Goal: Task Accomplishment & Management: Use online tool/utility

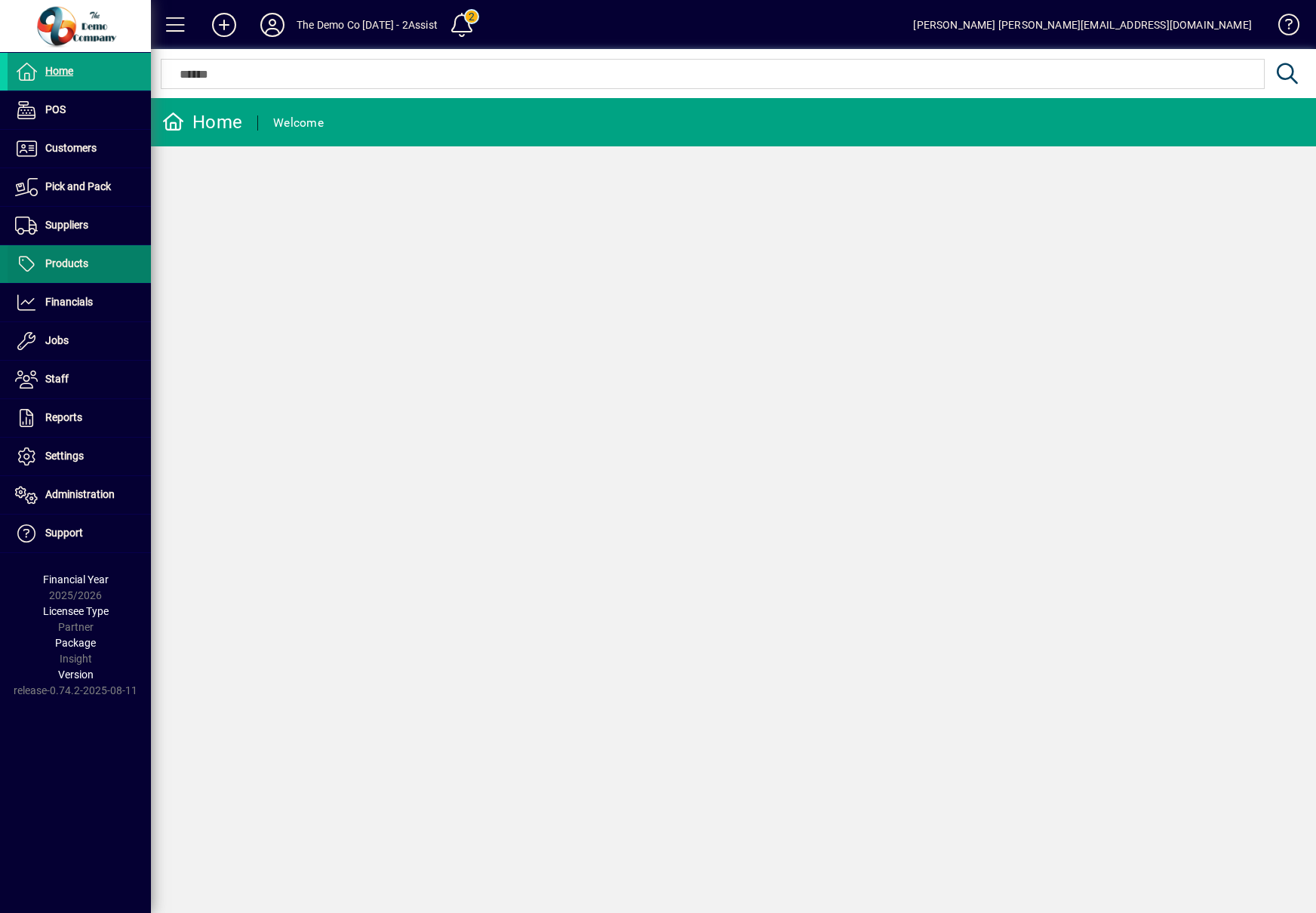
click at [89, 263] on span at bounding box center [79, 263] width 144 height 36
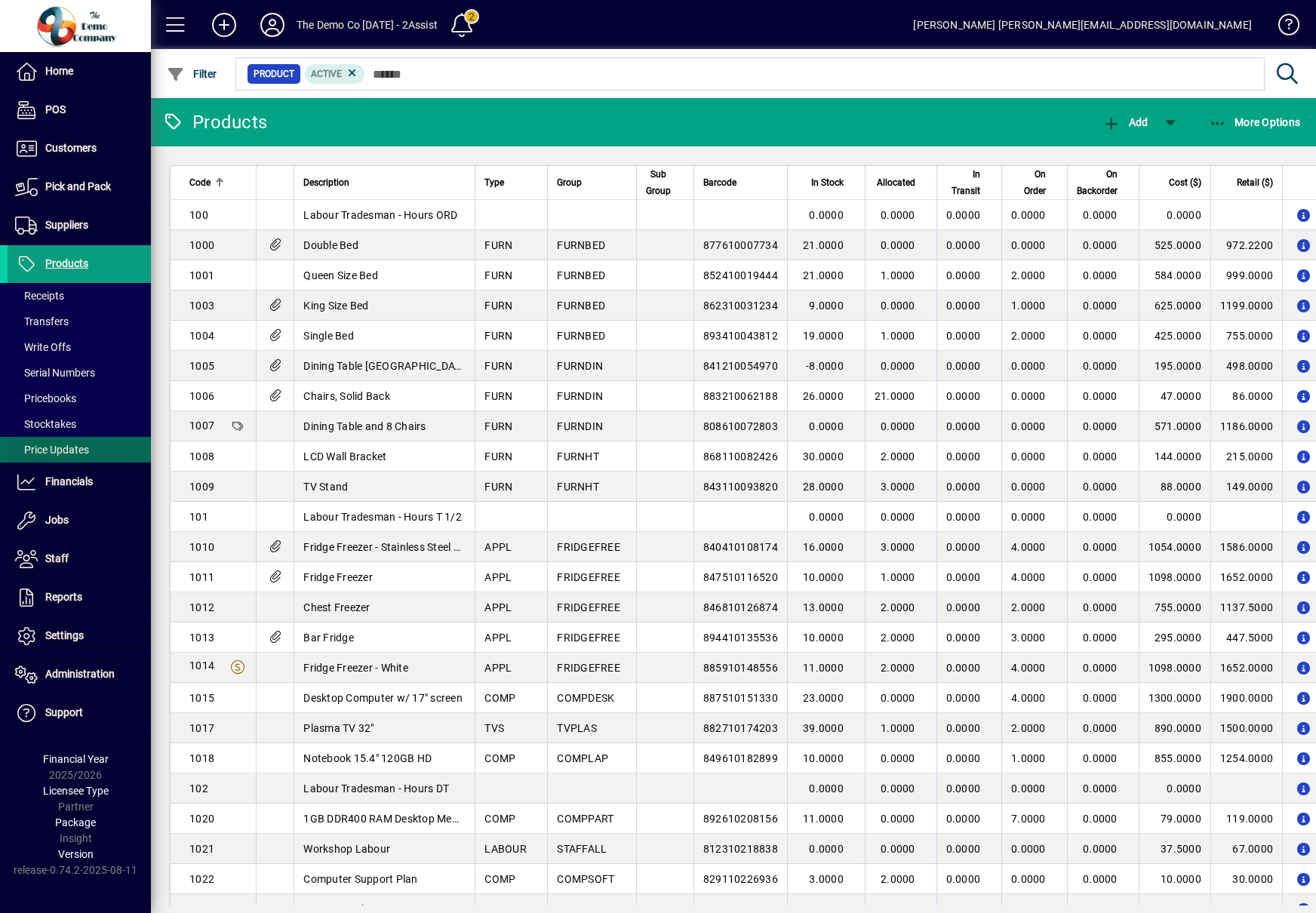
click at [74, 443] on span "Price Updates" at bounding box center [52, 449] width 74 height 12
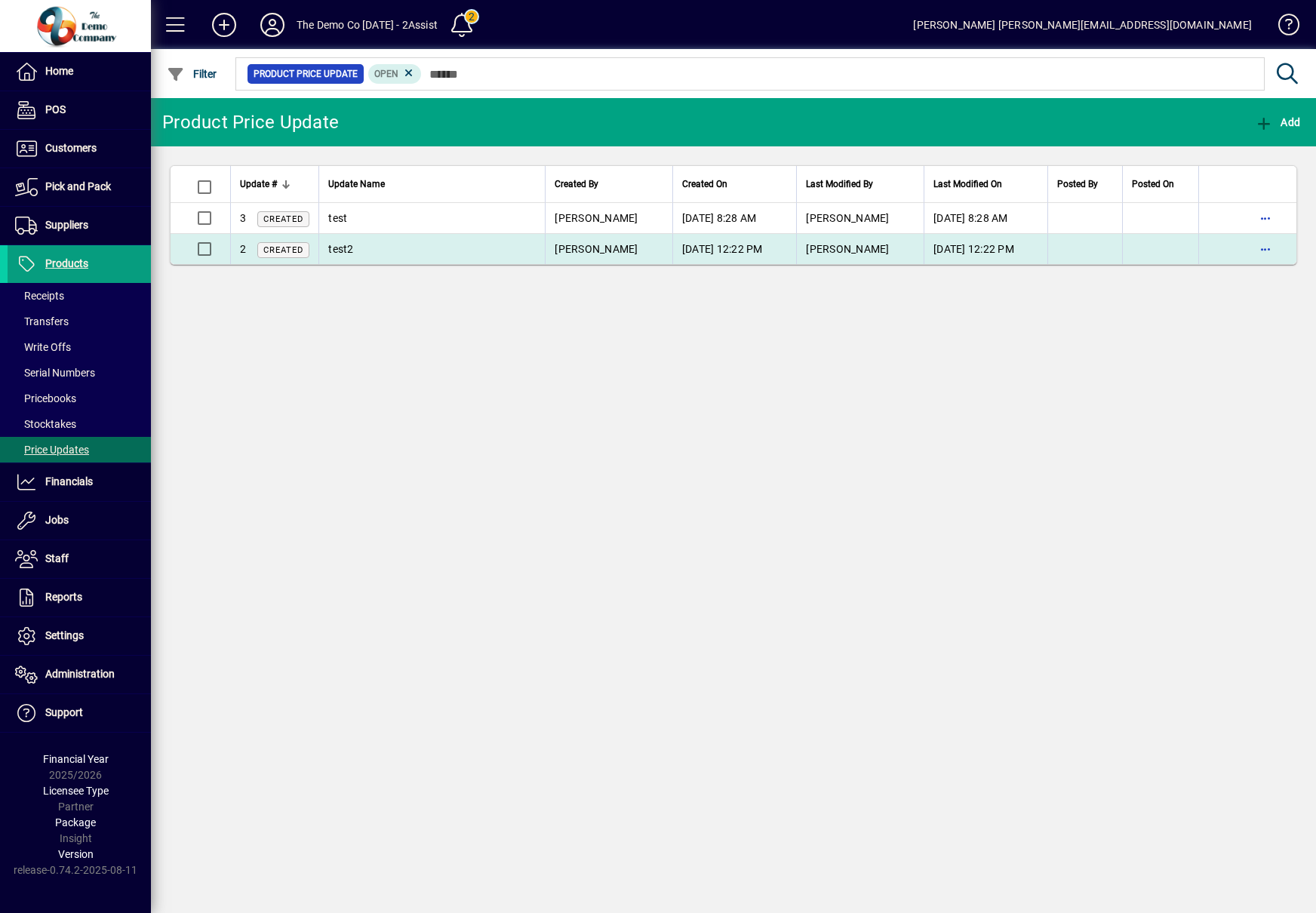
click at [672, 235] on td "[DATE] 12:22 PM" at bounding box center [734, 249] width 124 height 30
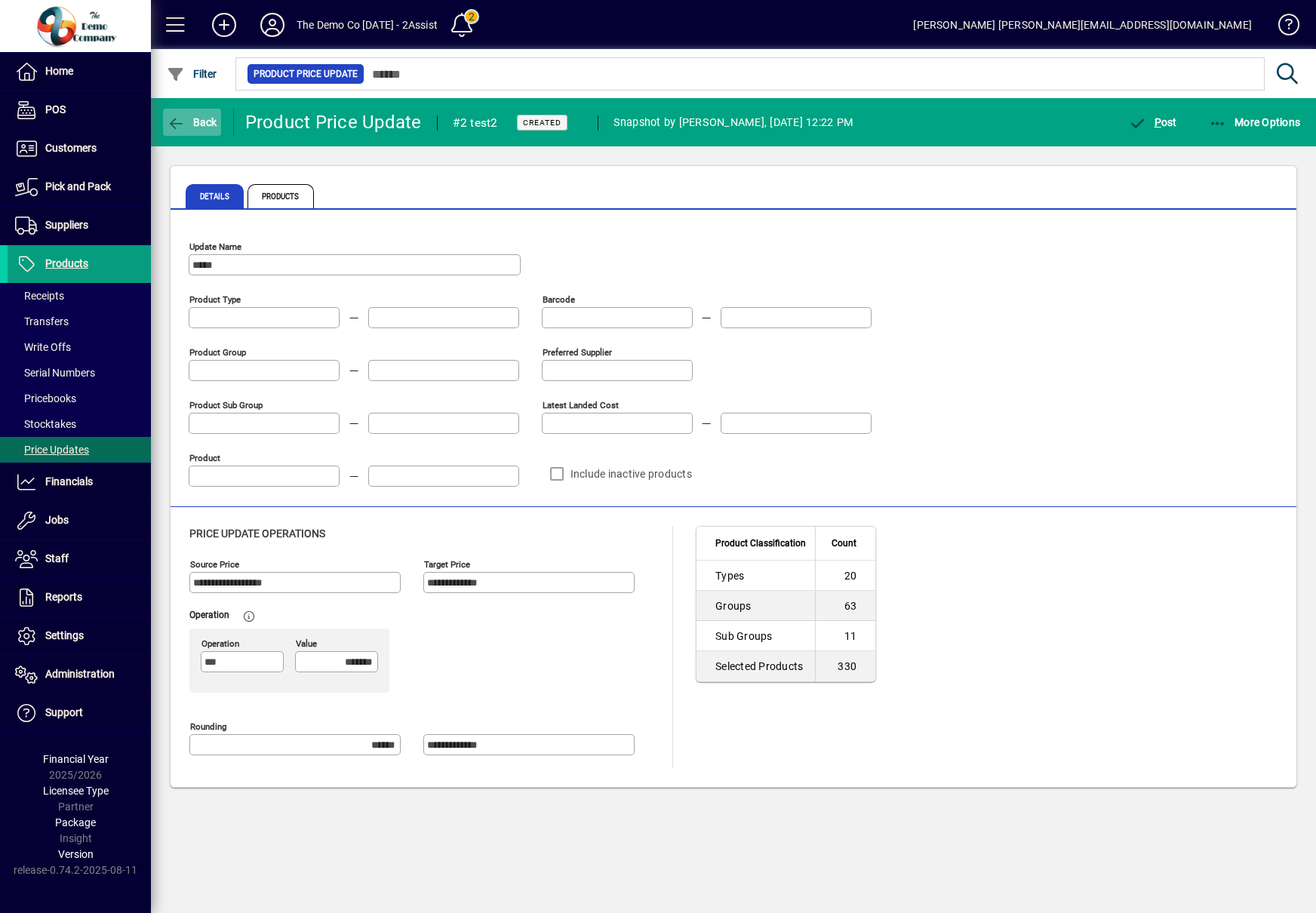
click at [183, 125] on icon "button" at bounding box center [176, 124] width 19 height 15
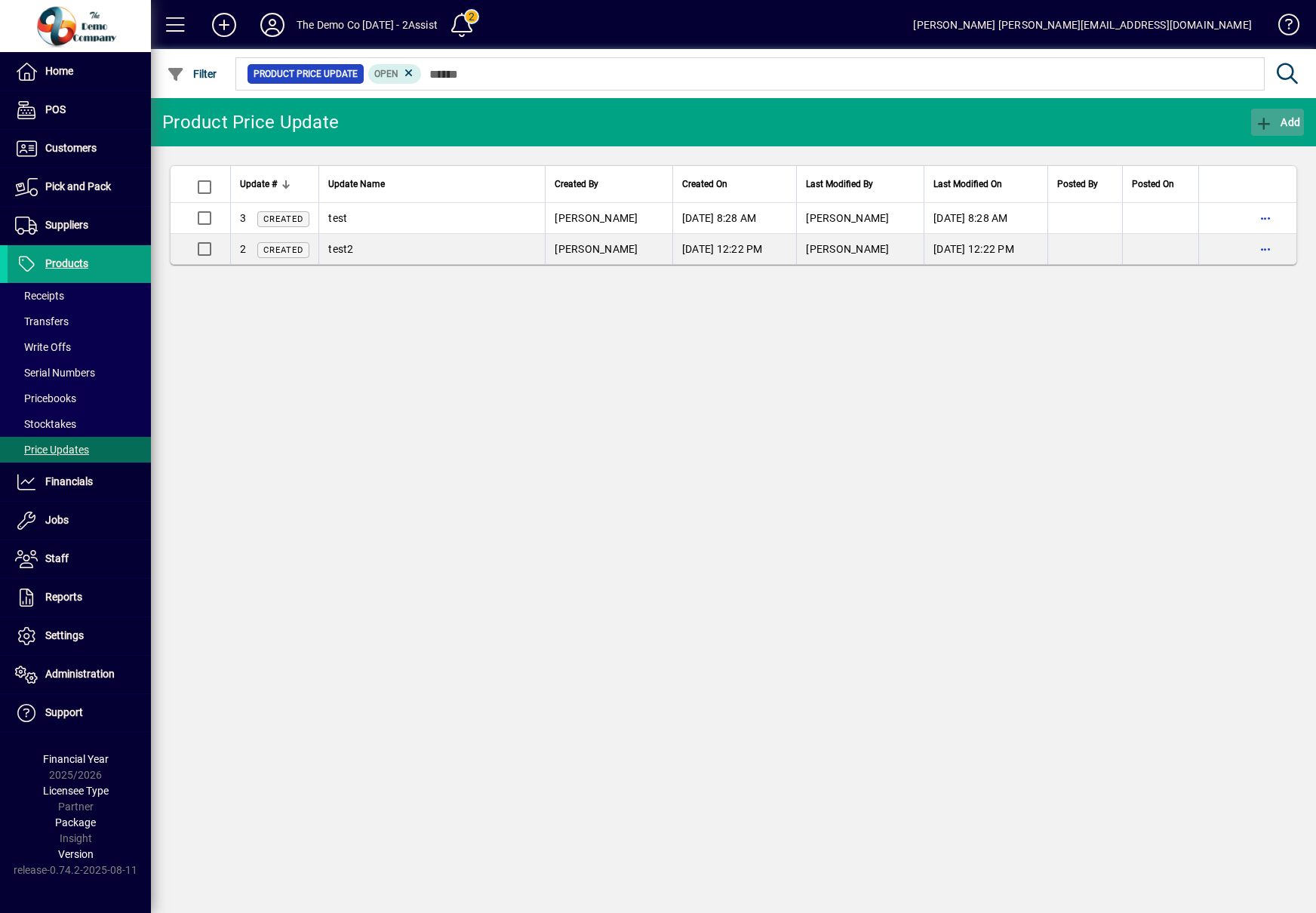
click at [1279, 132] on span "button" at bounding box center [1277, 122] width 53 height 36
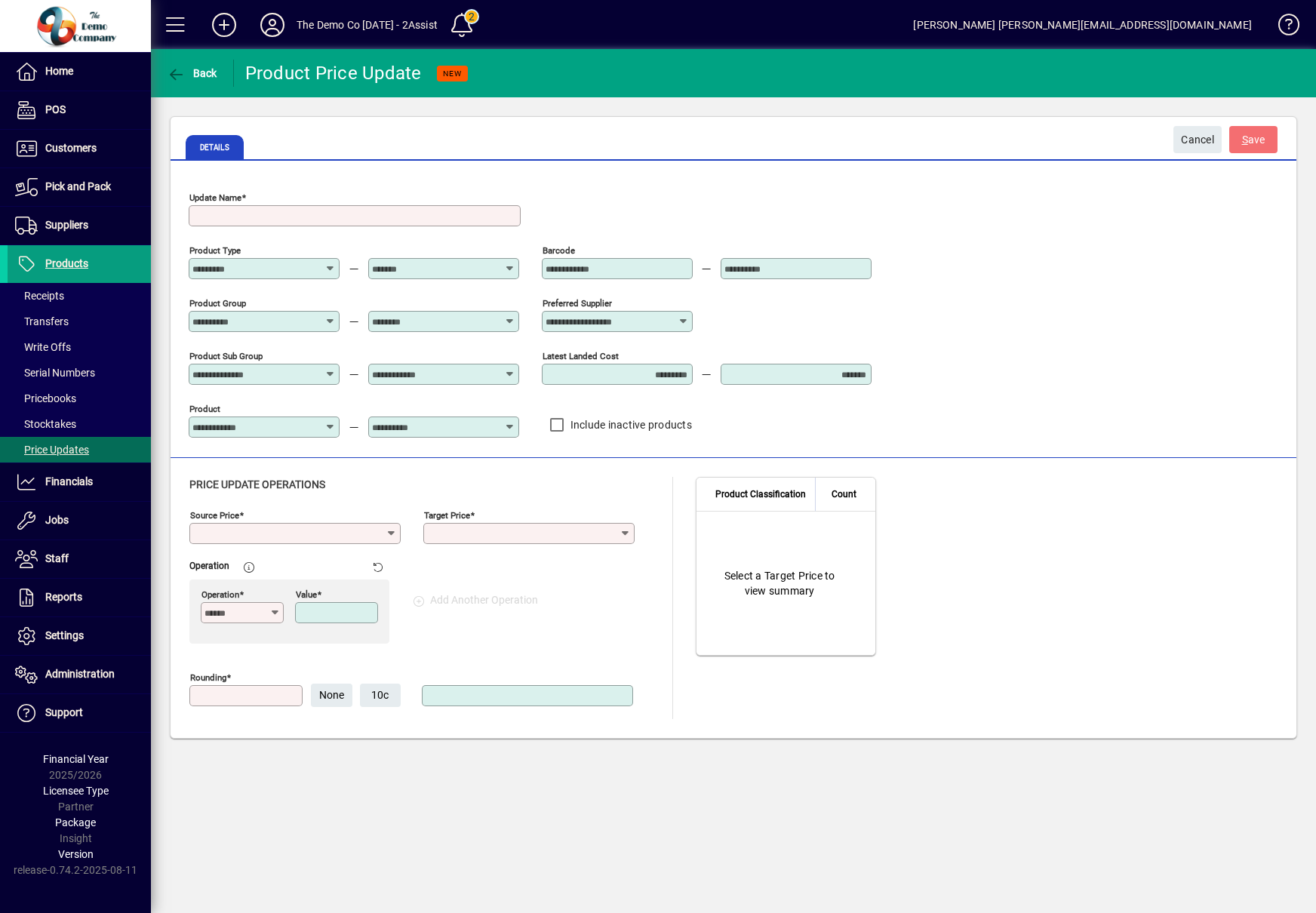
click at [388, 537] on icon at bounding box center [391, 533] width 12 height 12
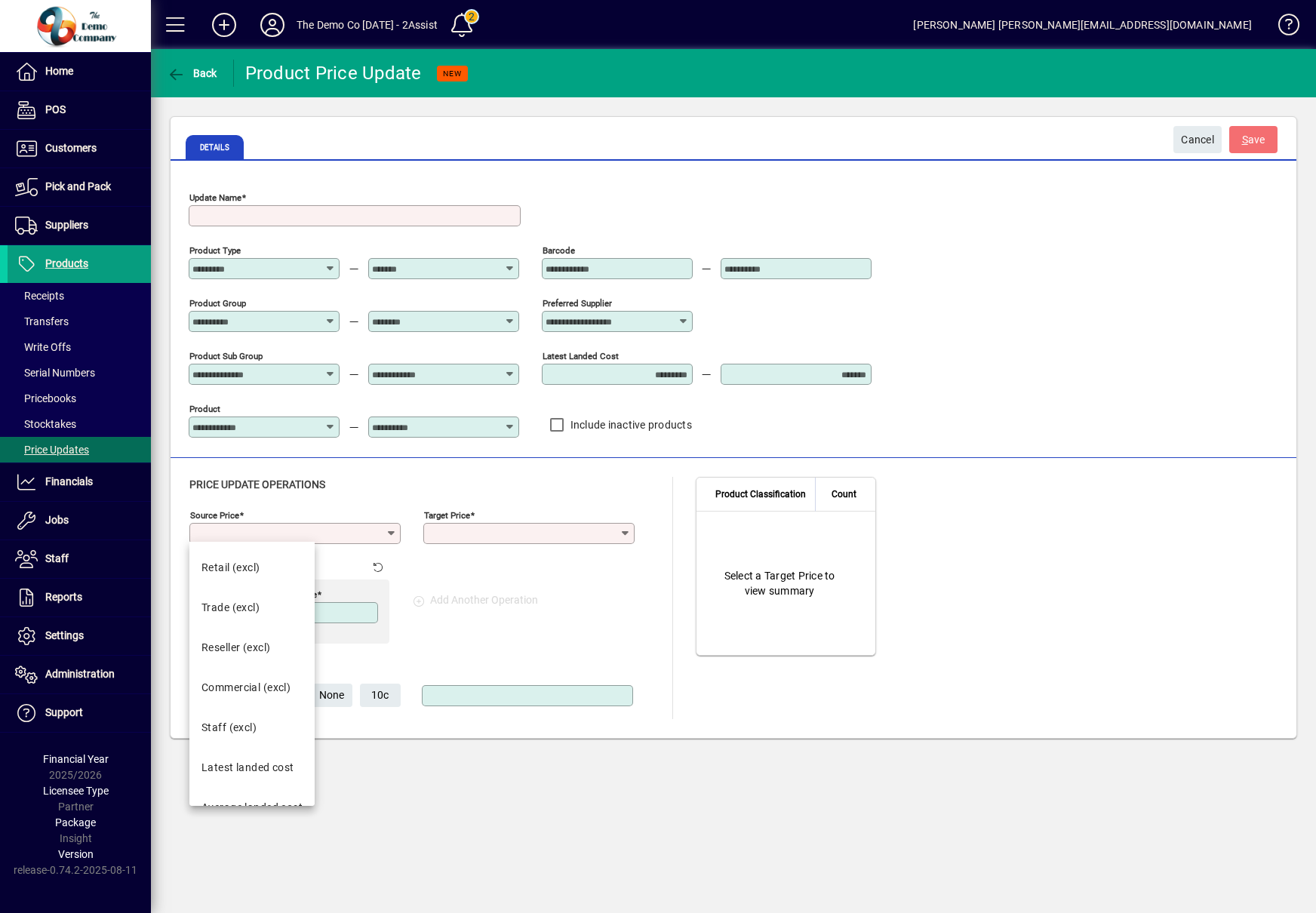
click at [924, 745] on div "Details Cancel S ave Update Name Product Type Product Group Product Sub group P…" at bounding box center [733, 427] width 1165 height 660
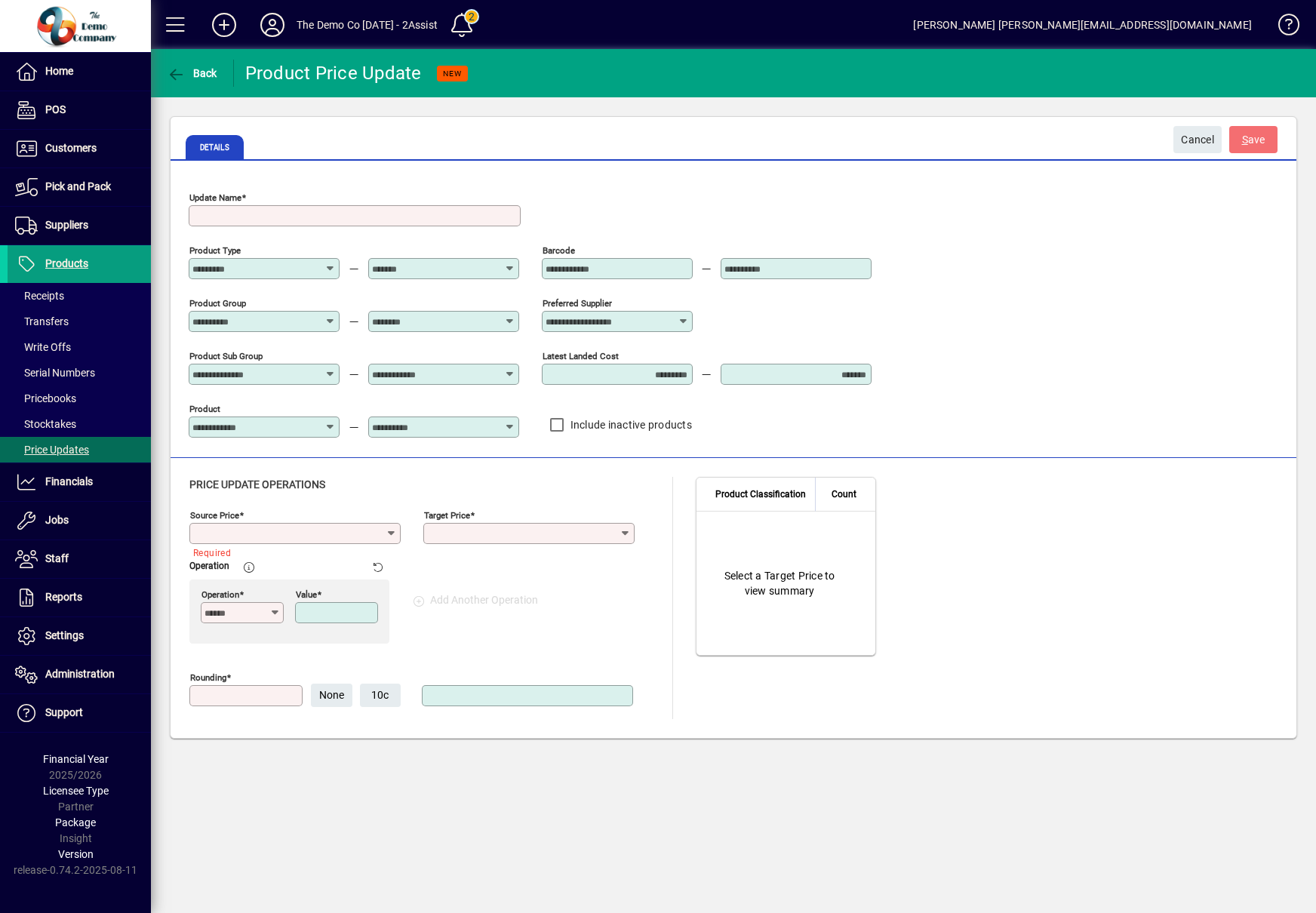
click at [390, 537] on icon at bounding box center [391, 533] width 12 height 12
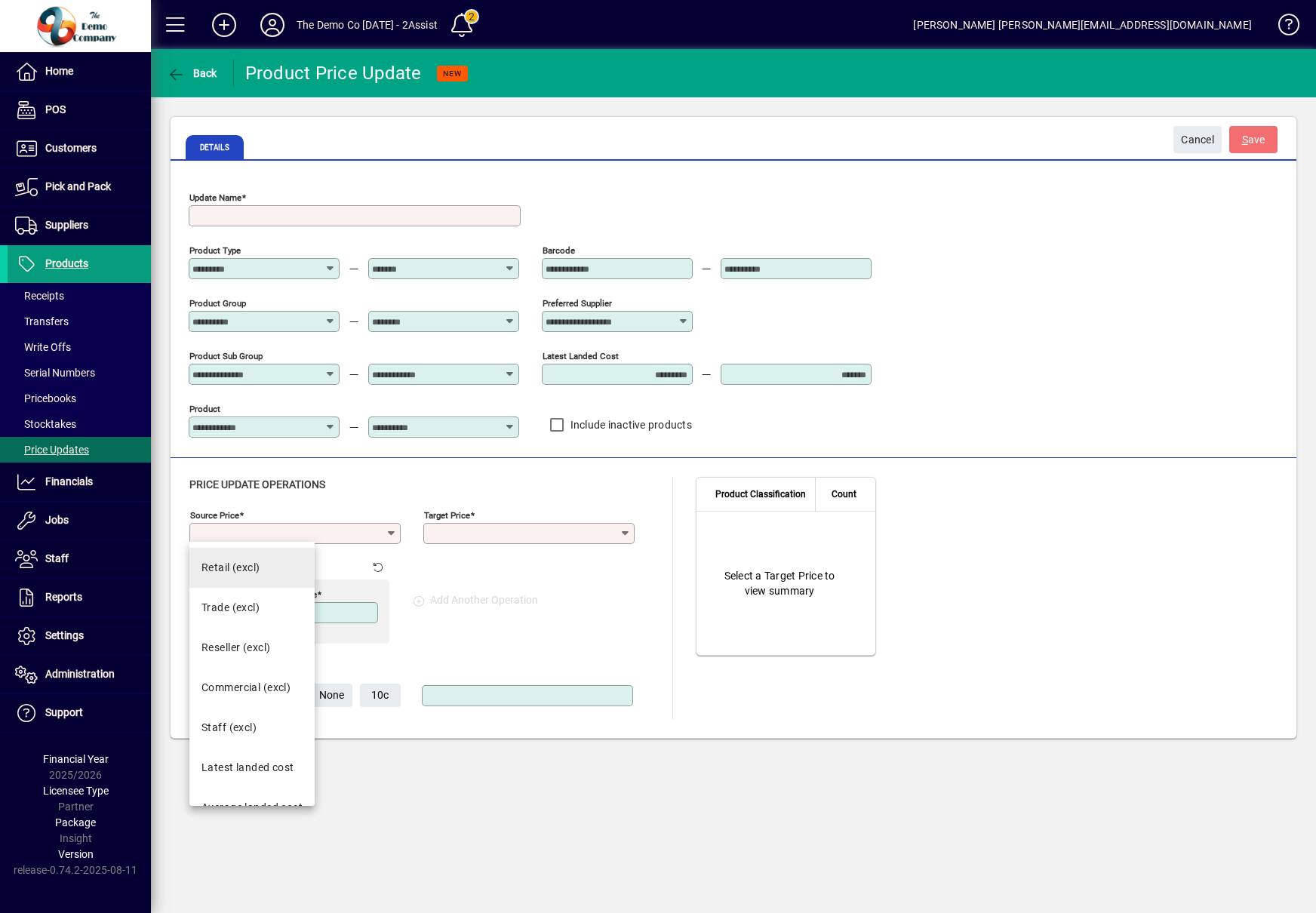
click at [263, 580] on mat-option "Retail (excl)" at bounding box center [251, 568] width 125 height 40
type input "**********"
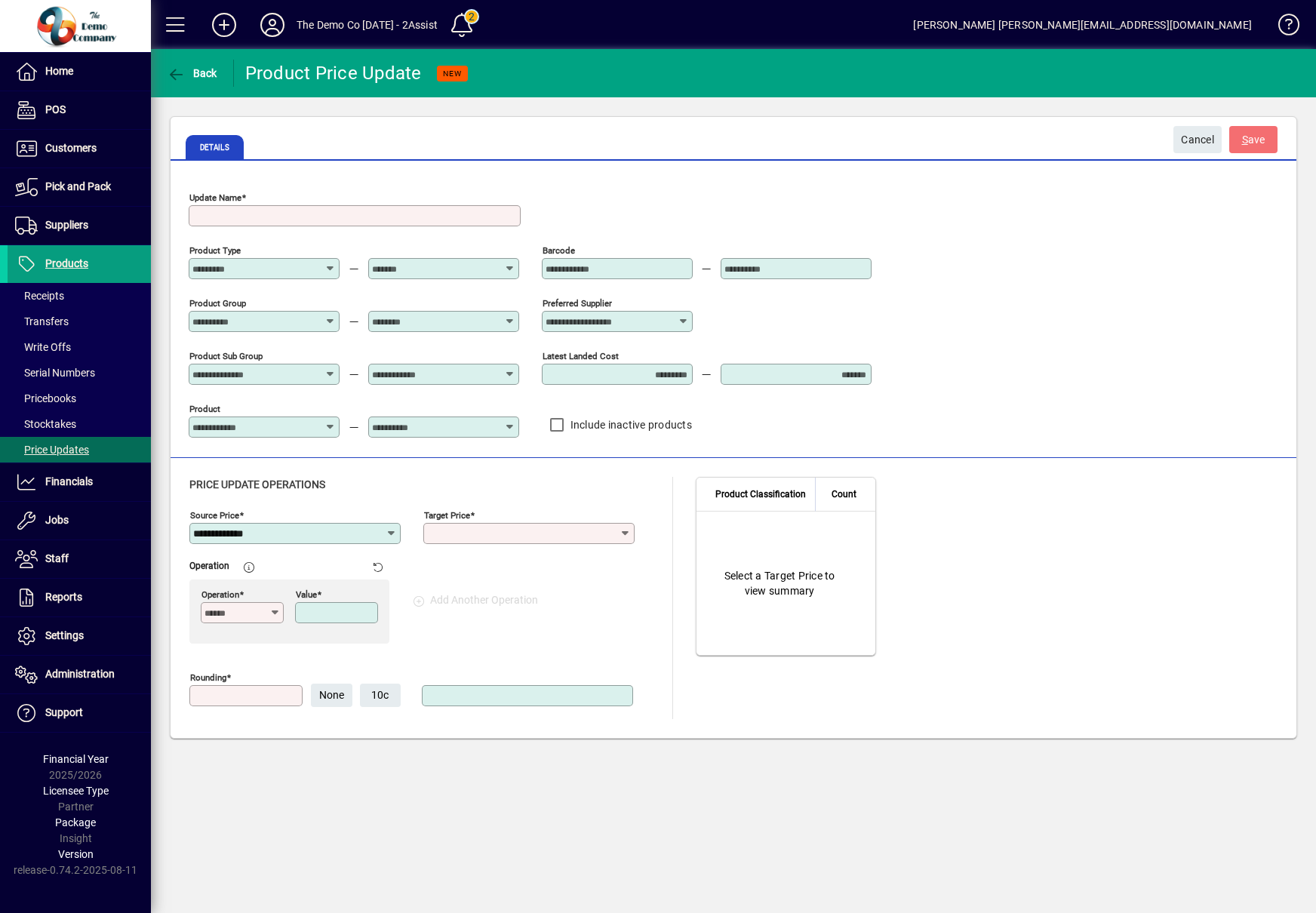
click at [625, 530] on icon at bounding box center [625, 533] width 12 height 12
click at [502, 570] on mat-option "Retail (excl)" at bounding box center [480, 568] width 113 height 40
type input "**********"
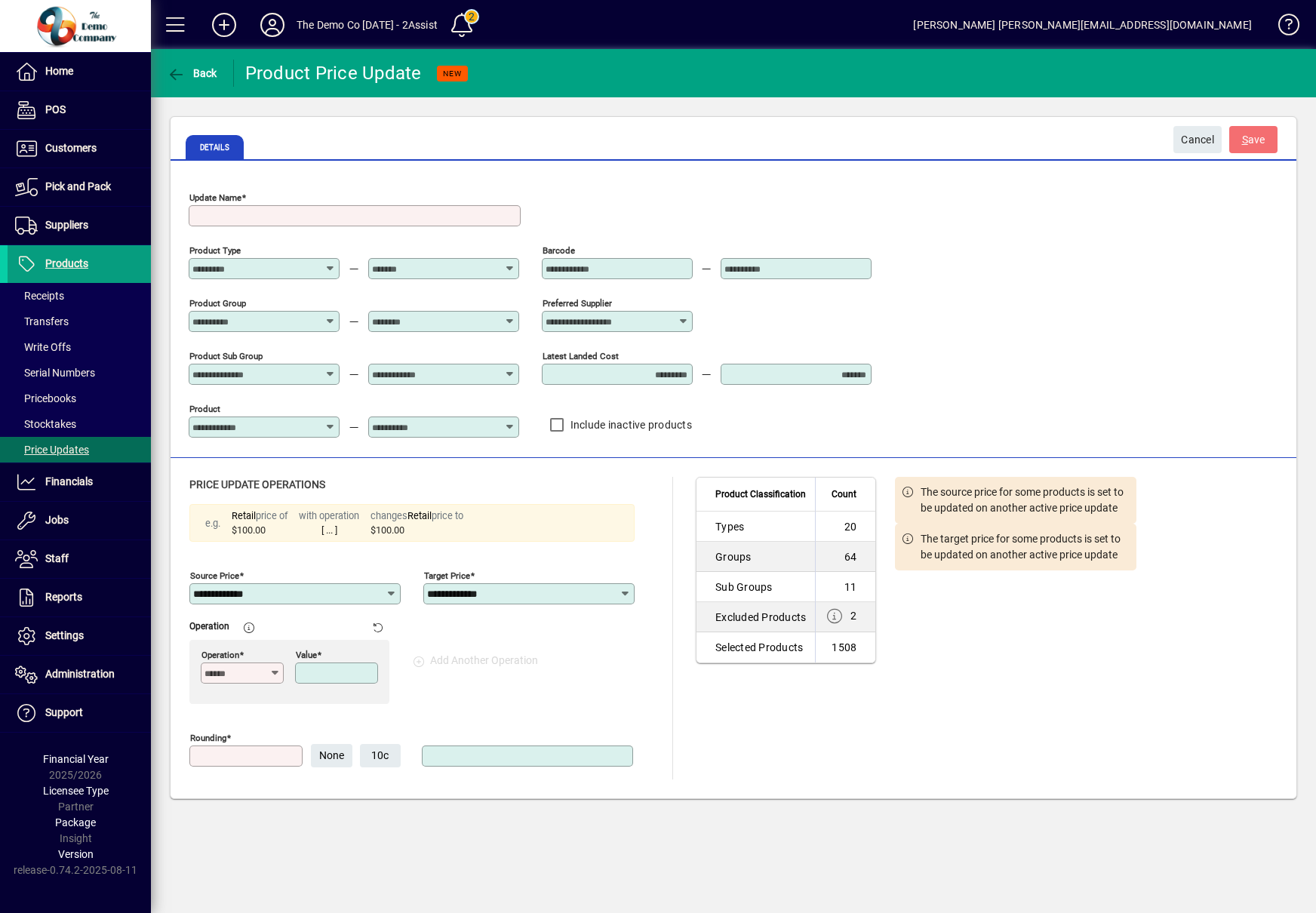
click at [392, 595] on icon at bounding box center [391, 593] width 12 height 12
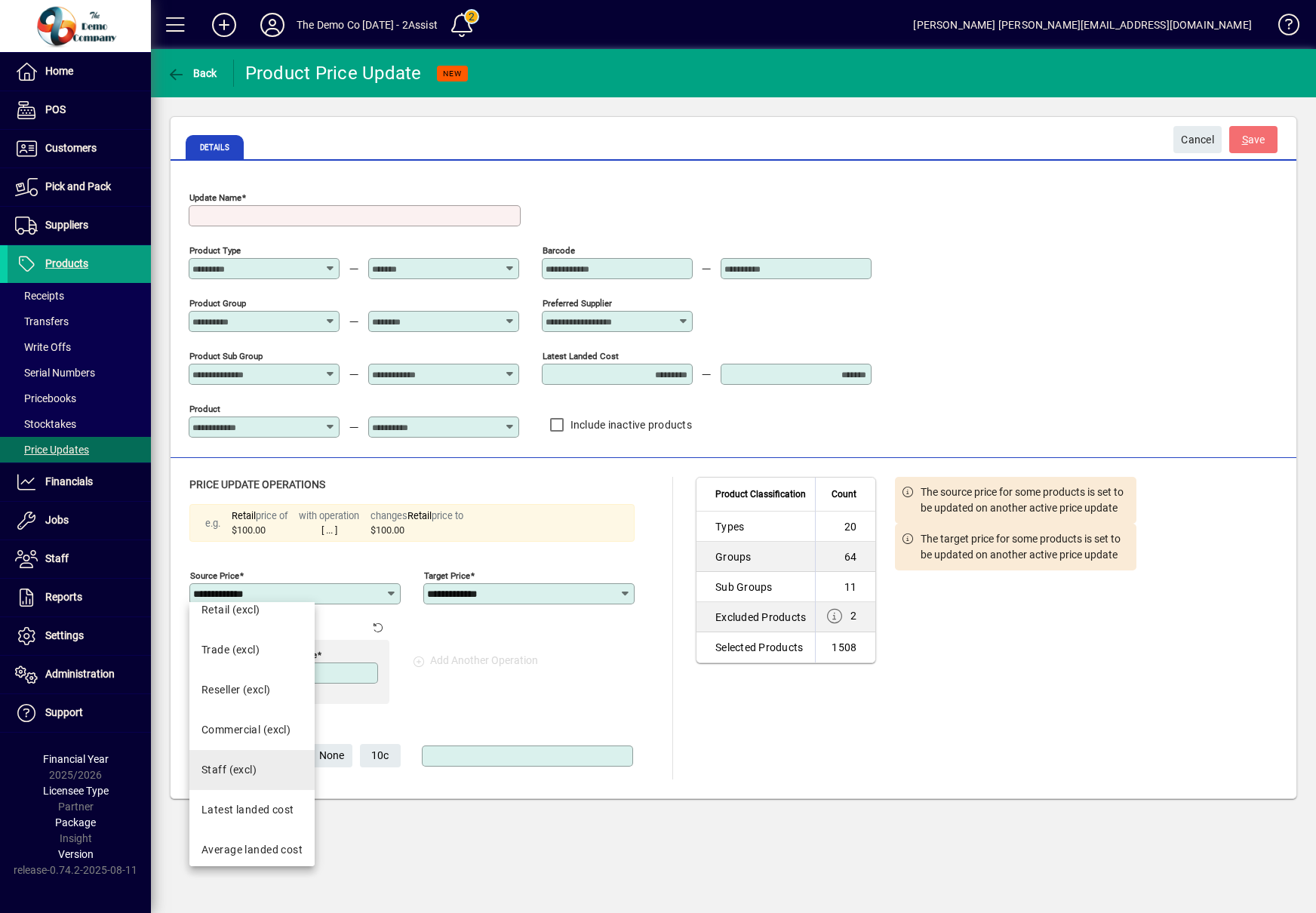
scroll to position [27, 0]
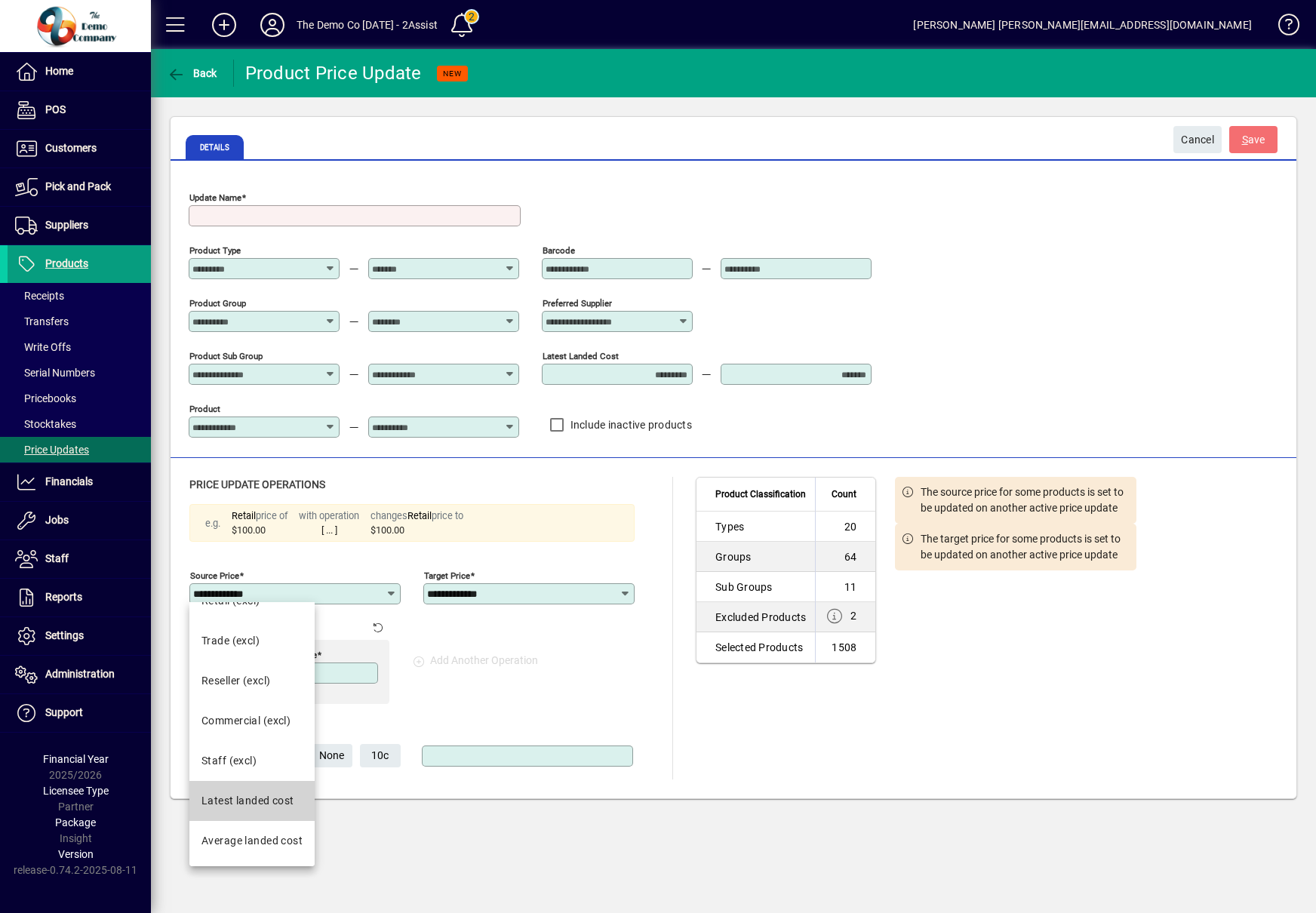
click at [232, 802] on div "Latest landed cost" at bounding box center [248, 801] width 93 height 16
type input "**********"
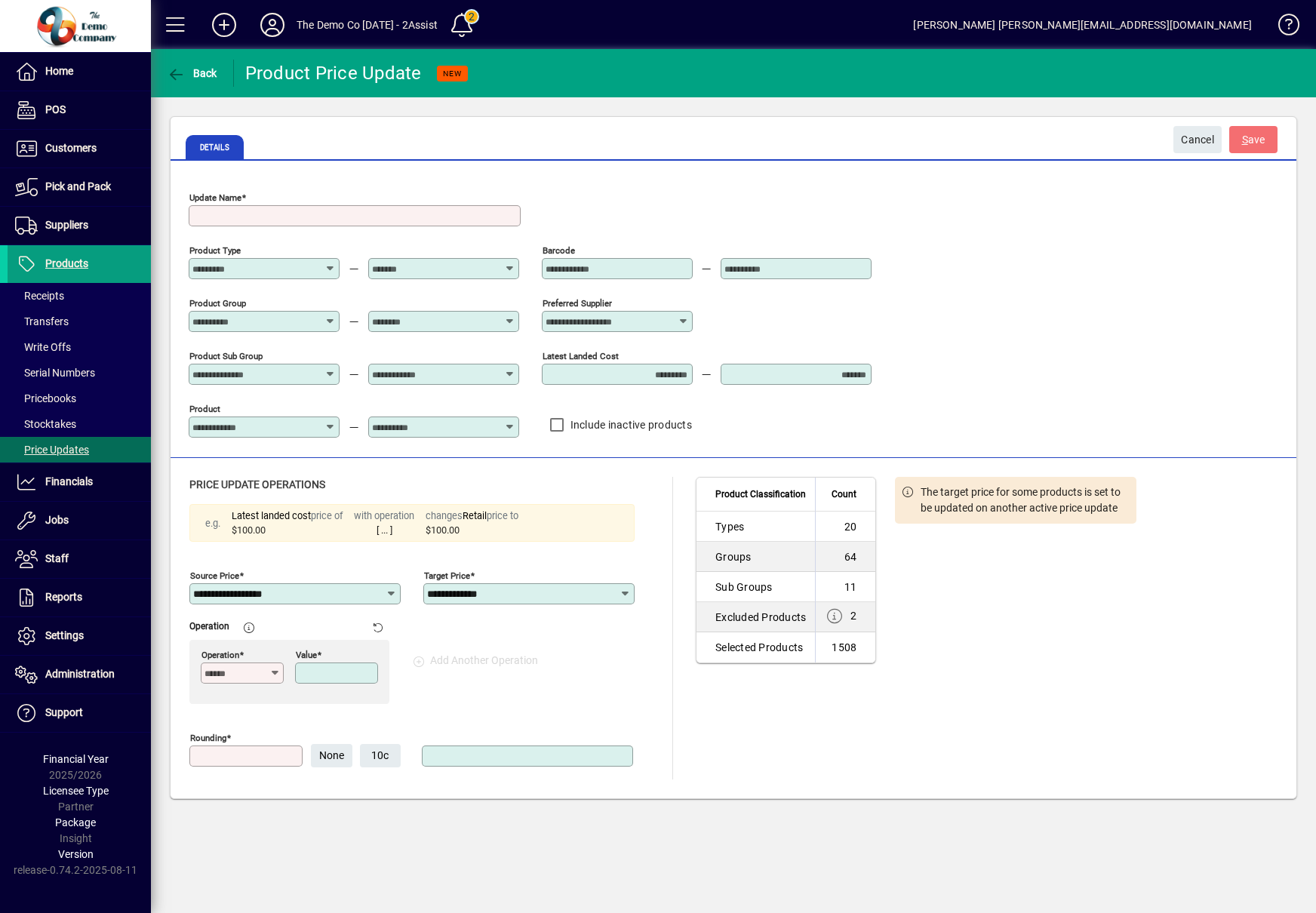
click at [256, 667] on input "Operation" at bounding box center [236, 672] width 65 height 12
click at [219, 781] on div "+ $" at bounding box center [220, 787] width 15 height 16
click at [278, 667] on icon at bounding box center [275, 672] width 11 height 12
click at [228, 715] on mat-option "+ %" at bounding box center [221, 707] width 41 height 40
type input "***"
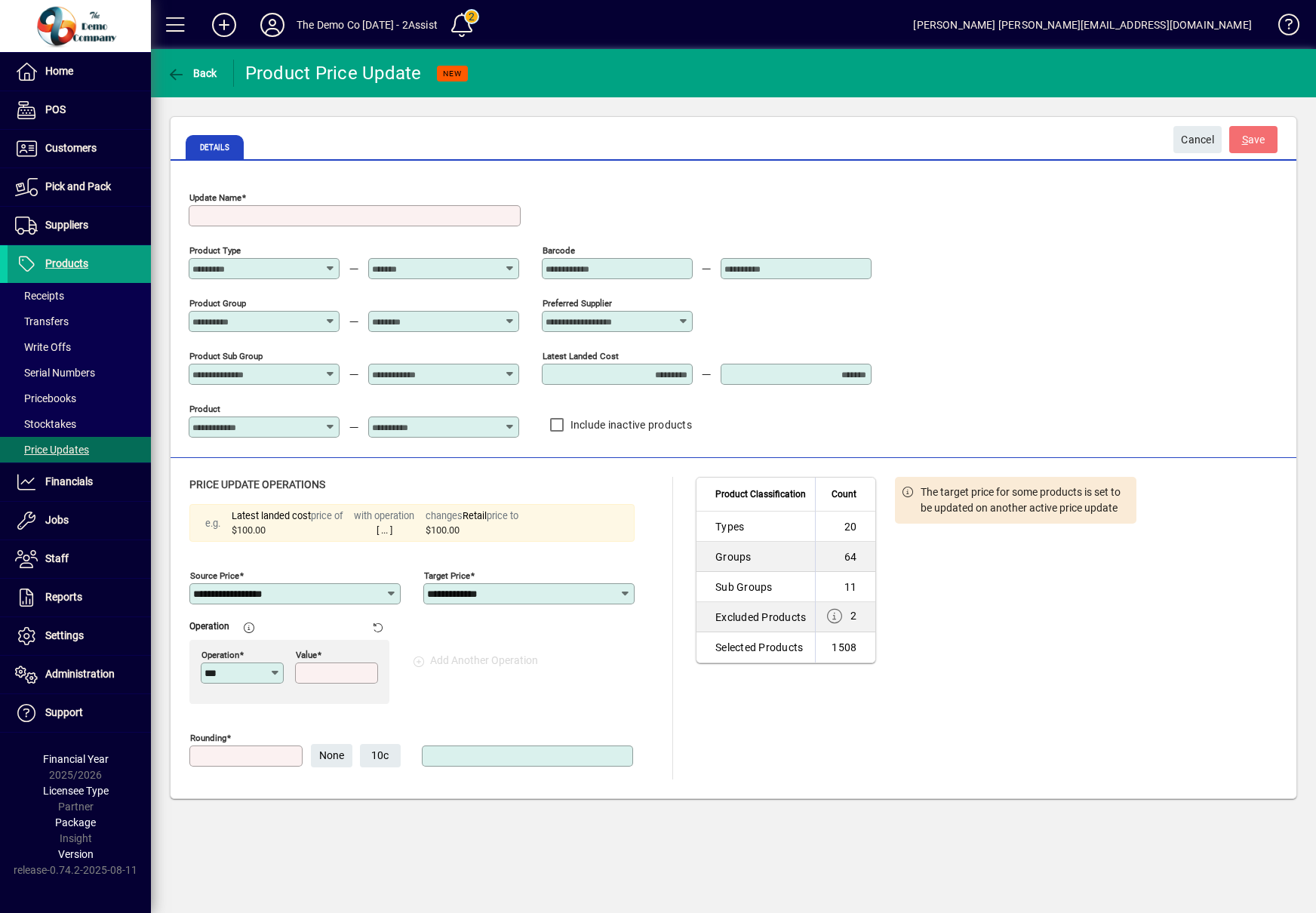
click at [329, 671] on input "Value" at bounding box center [338, 672] width 78 height 12
type input "******"
click at [317, 753] on span "button" at bounding box center [332, 755] width 41 height 36
type input "******"
click at [355, 210] on input "Update Name" at bounding box center [356, 215] width 328 height 12
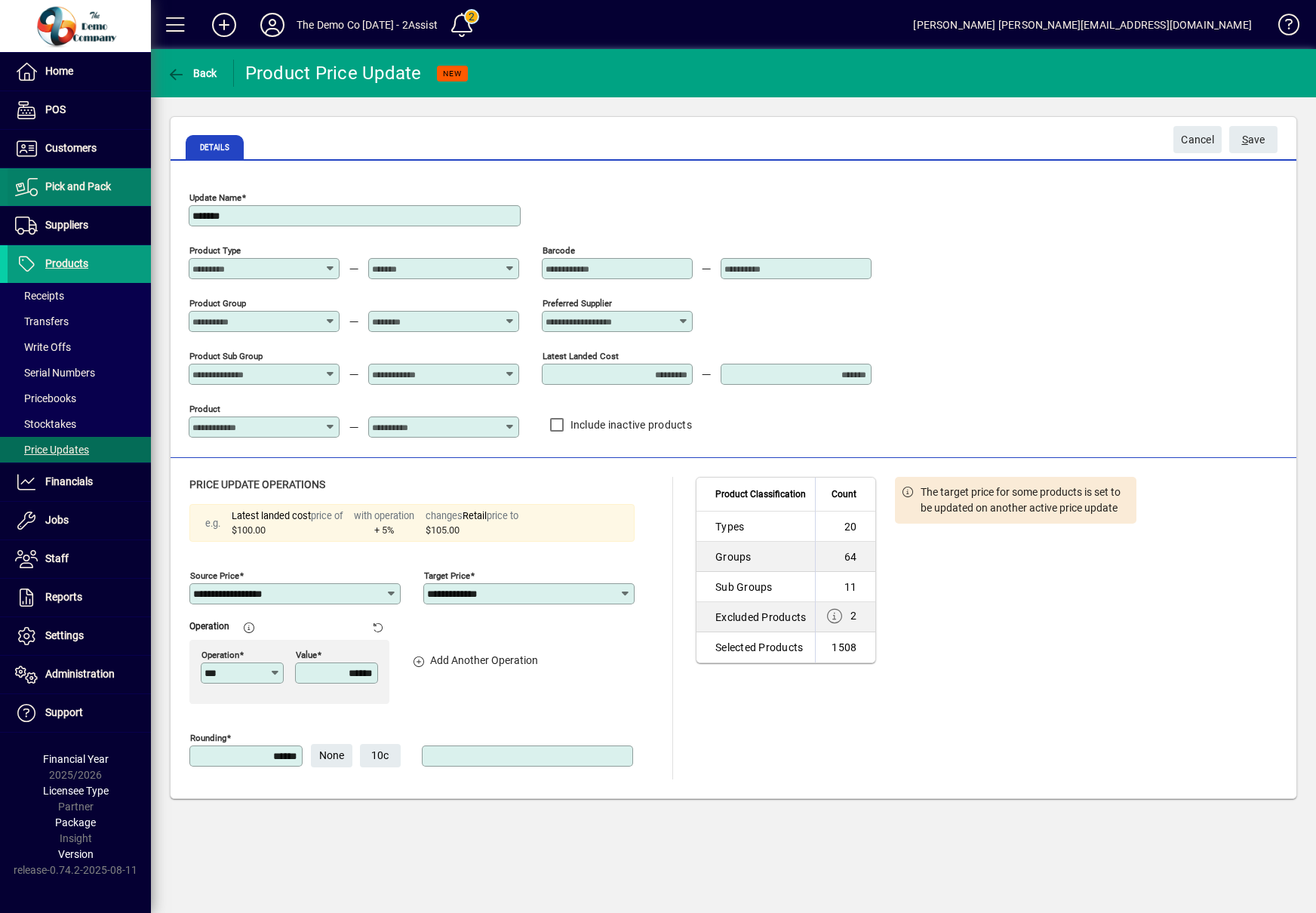
drag, startPoint x: 258, startPoint y: 214, endPoint x: 148, endPoint y: 197, distance: 111.3
click at [148, 197] on mat-drawer-container "Home POS Customers Invoices Payments Quotes Backorders Items Communications Pic…" at bounding box center [658, 456] width 1316 height 913
type input "*******"
click at [980, 634] on div "The target price for some products is set to be updated on another active price…" at bounding box center [1015, 570] width 242 height 187
click at [1250, 142] on span "S ave" at bounding box center [1253, 140] width 23 height 25
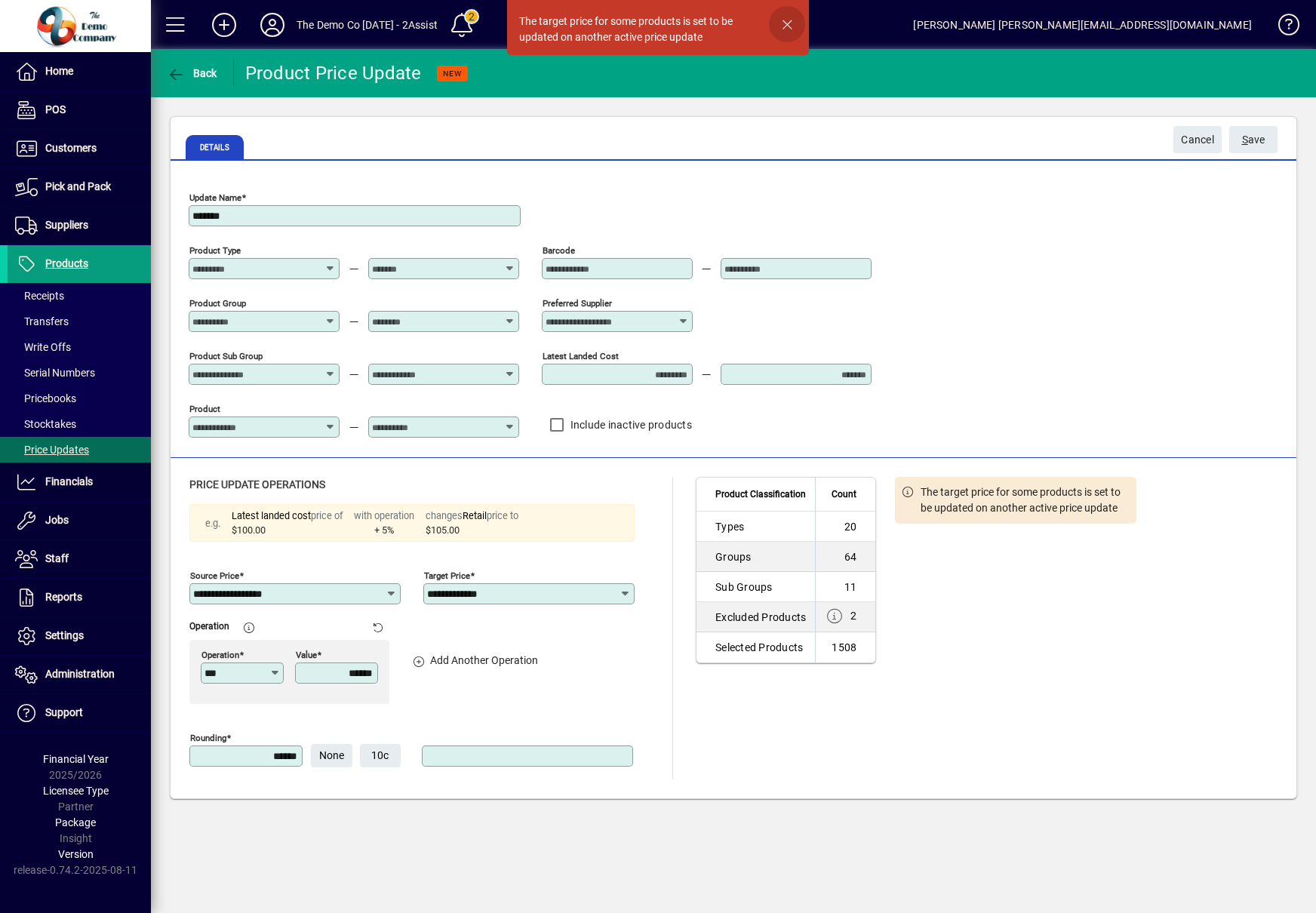
click at [789, 24] on span "button" at bounding box center [786, 24] width 36 height 36
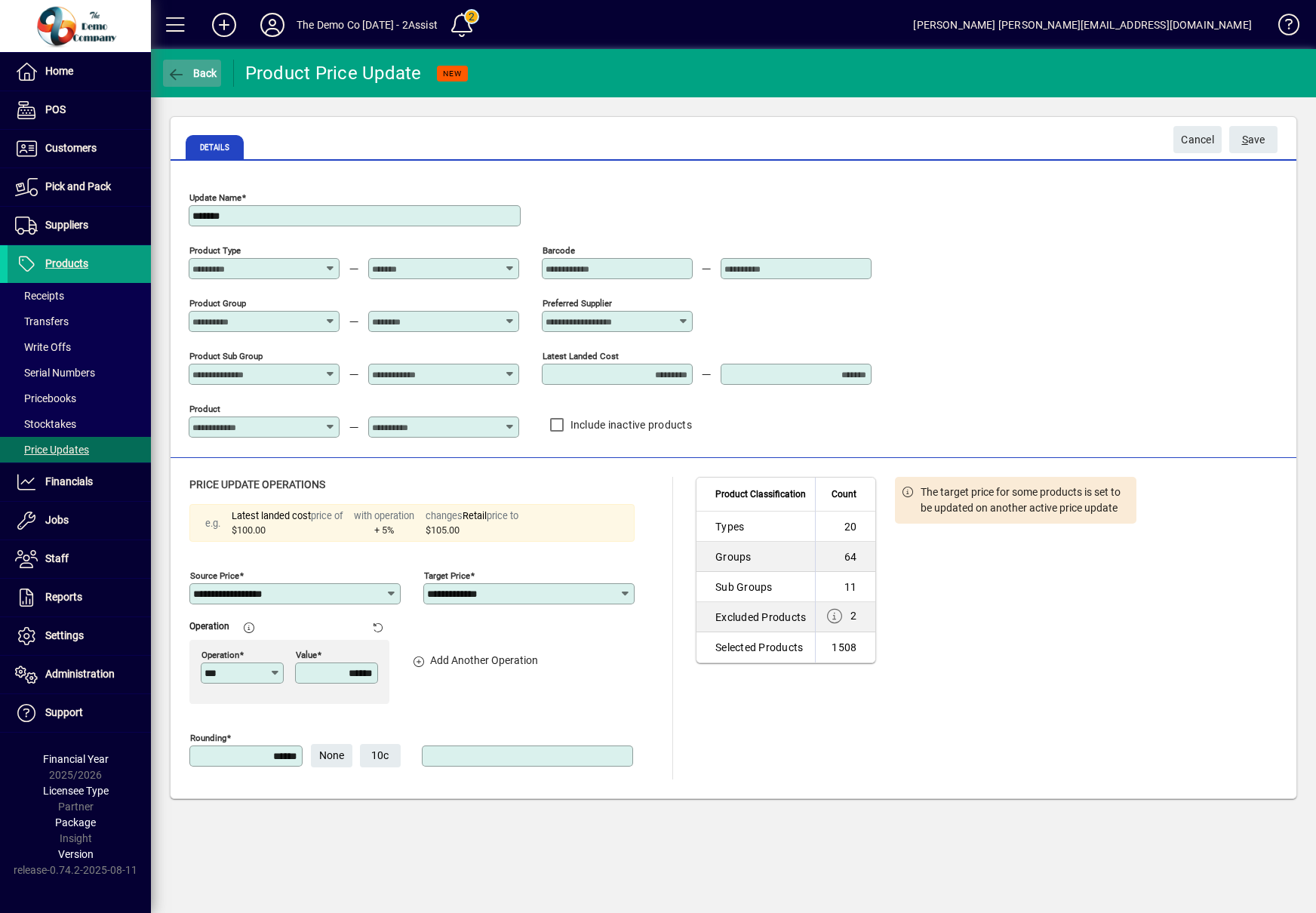
click at [205, 70] on span "Back" at bounding box center [191, 73] width 50 height 12
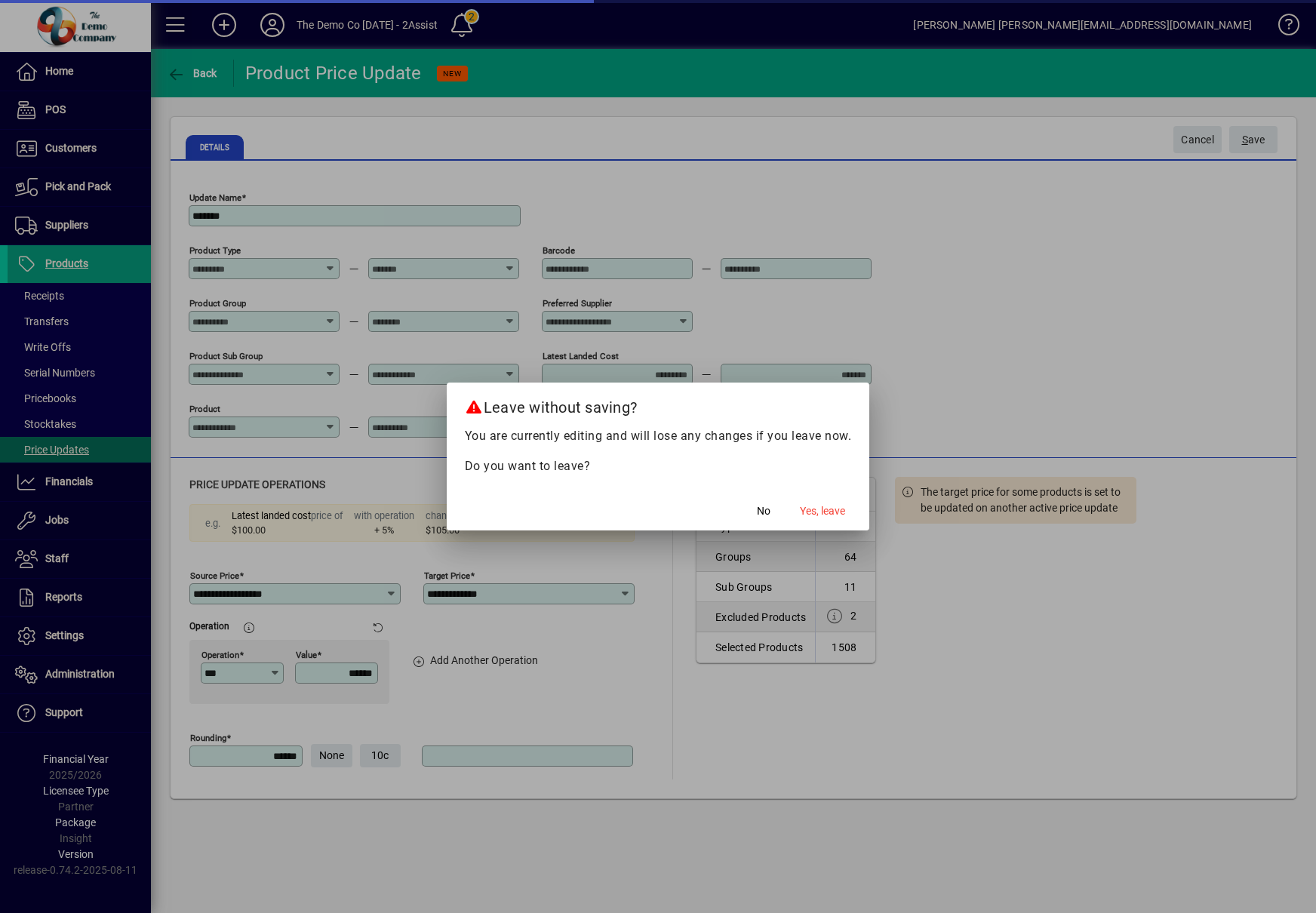
click at [817, 492] on mat-dialog-actions "No Yes, leave" at bounding box center [658, 510] width 424 height 40
click at [823, 513] on span "Yes, leave" at bounding box center [822, 511] width 45 height 16
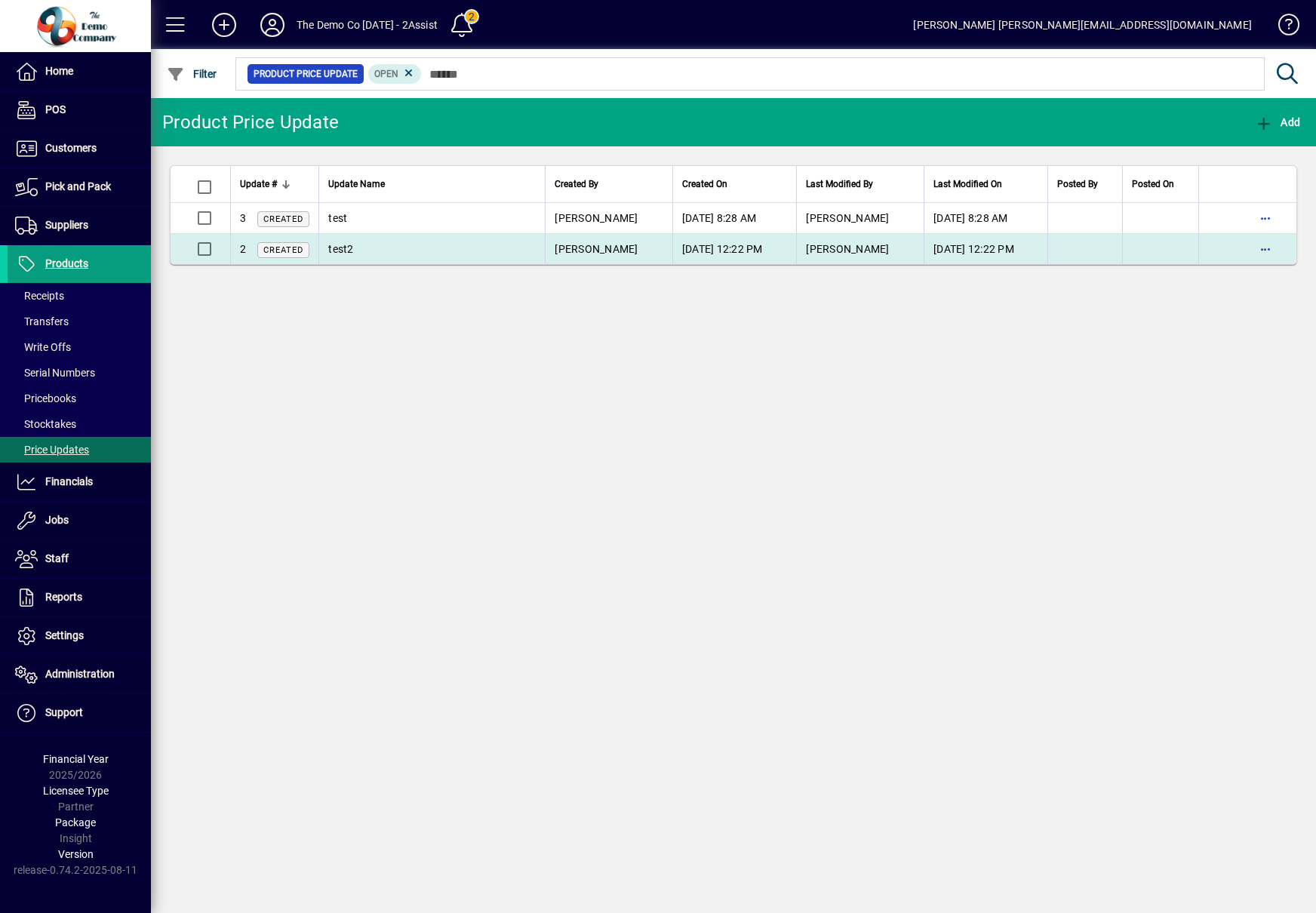
click at [510, 261] on td "test2" at bounding box center [431, 249] width 227 height 30
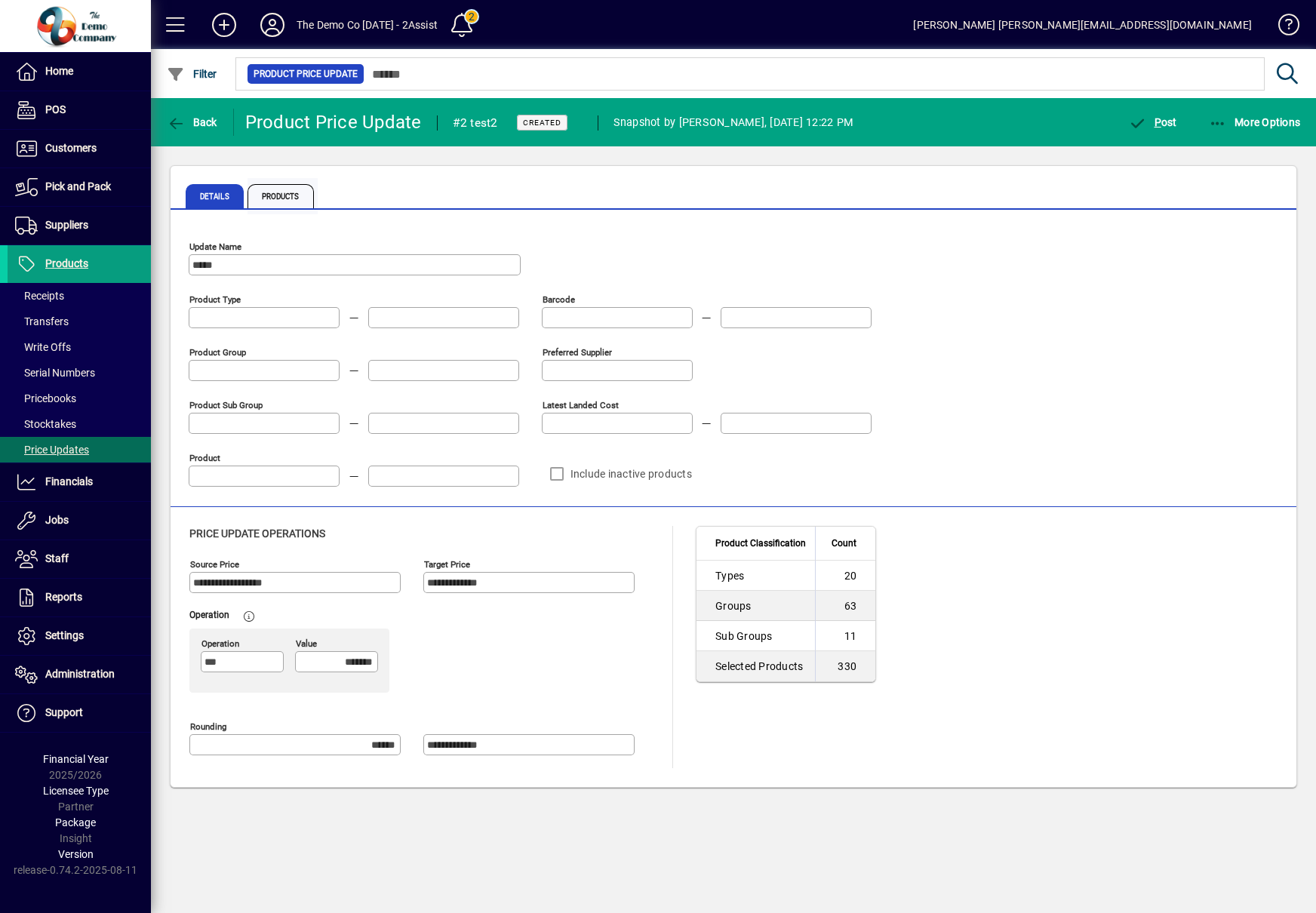
click at [258, 192] on span "Products" at bounding box center [280, 196] width 66 height 24
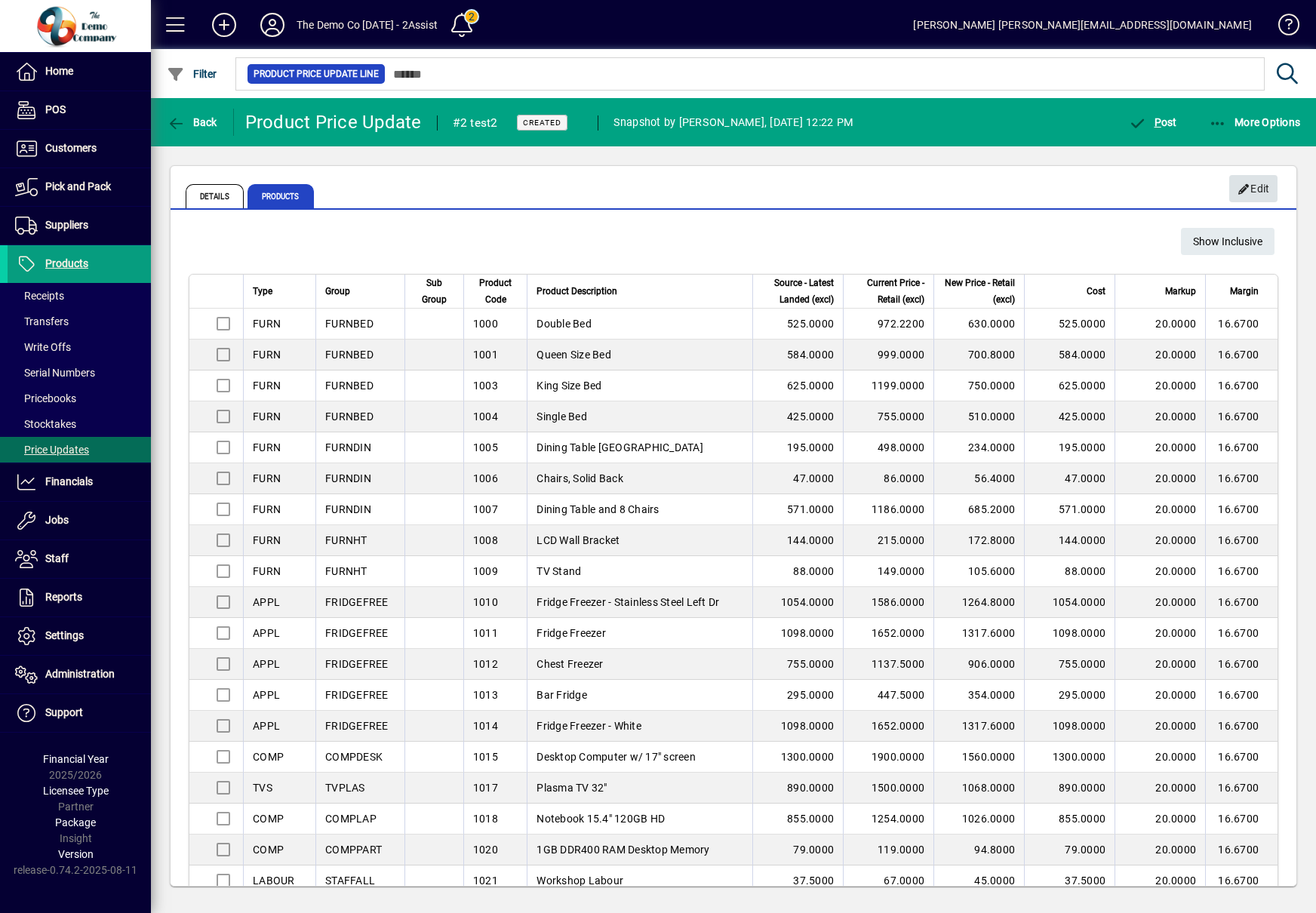
click at [1259, 191] on span "Edit" at bounding box center [1253, 188] width 33 height 25
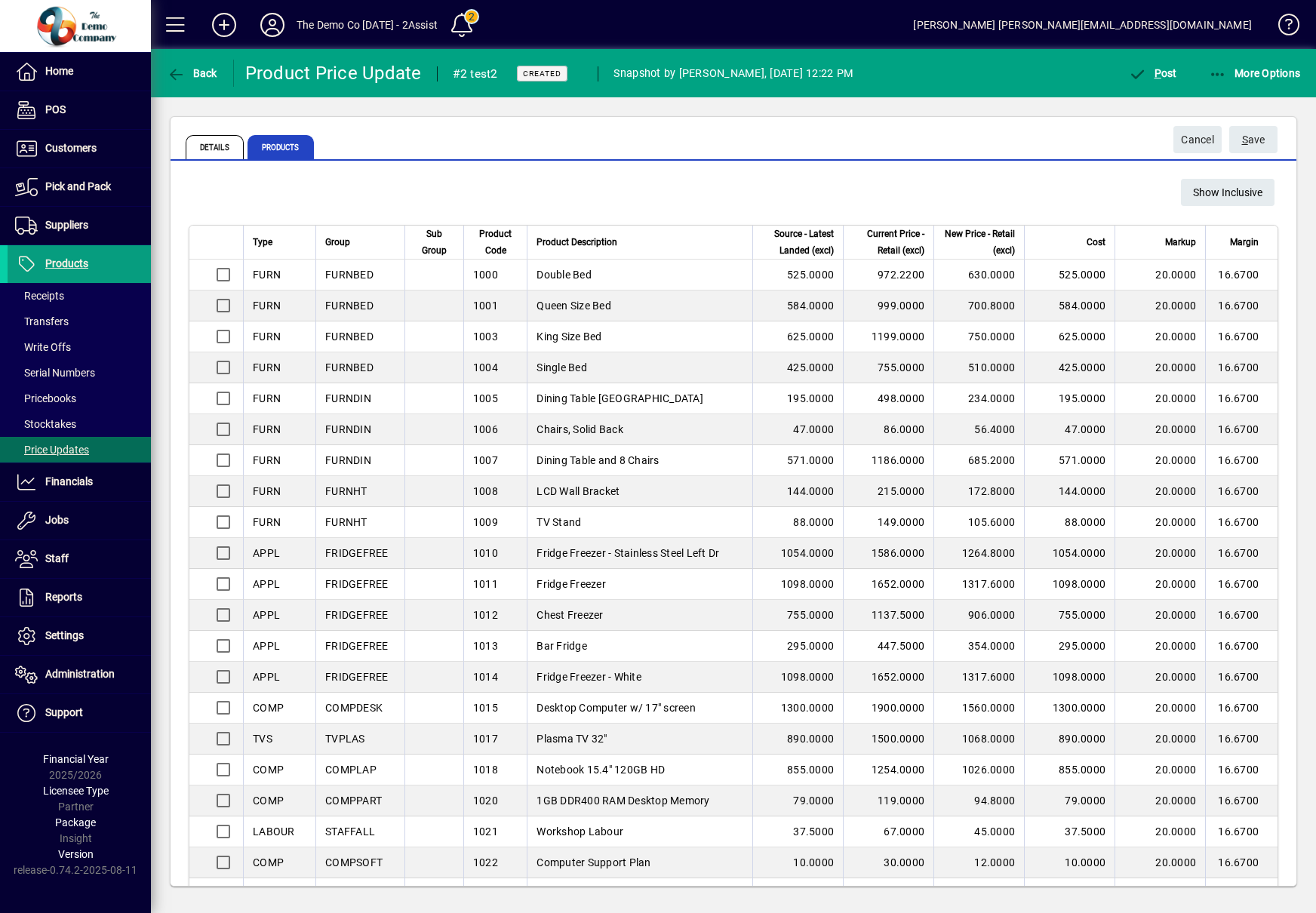
click at [1064, 584] on td "1098.0000" at bounding box center [1070, 584] width 91 height 31
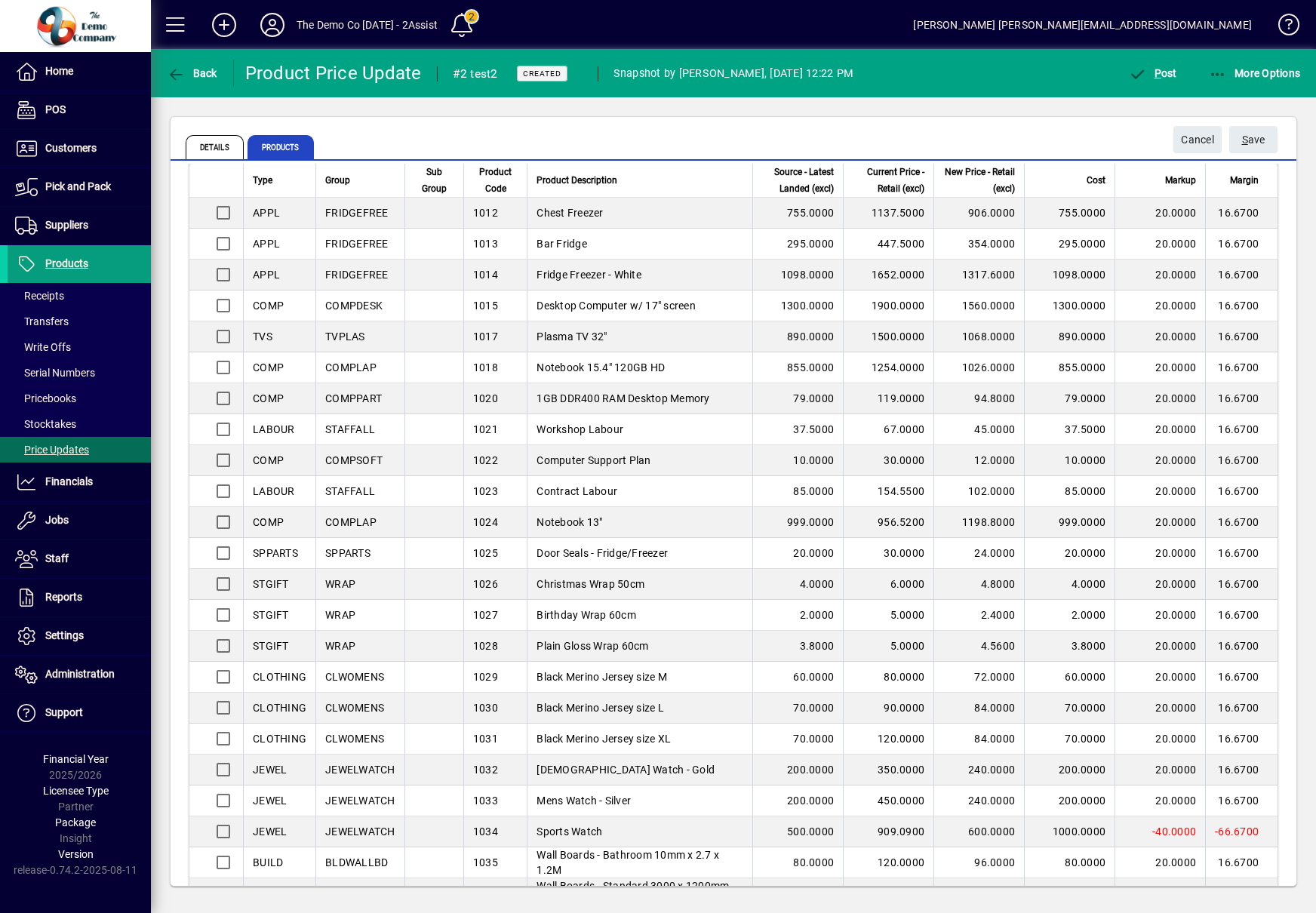
click at [1147, 433] on div "20.0000" at bounding box center [1160, 429] width 72 height 15
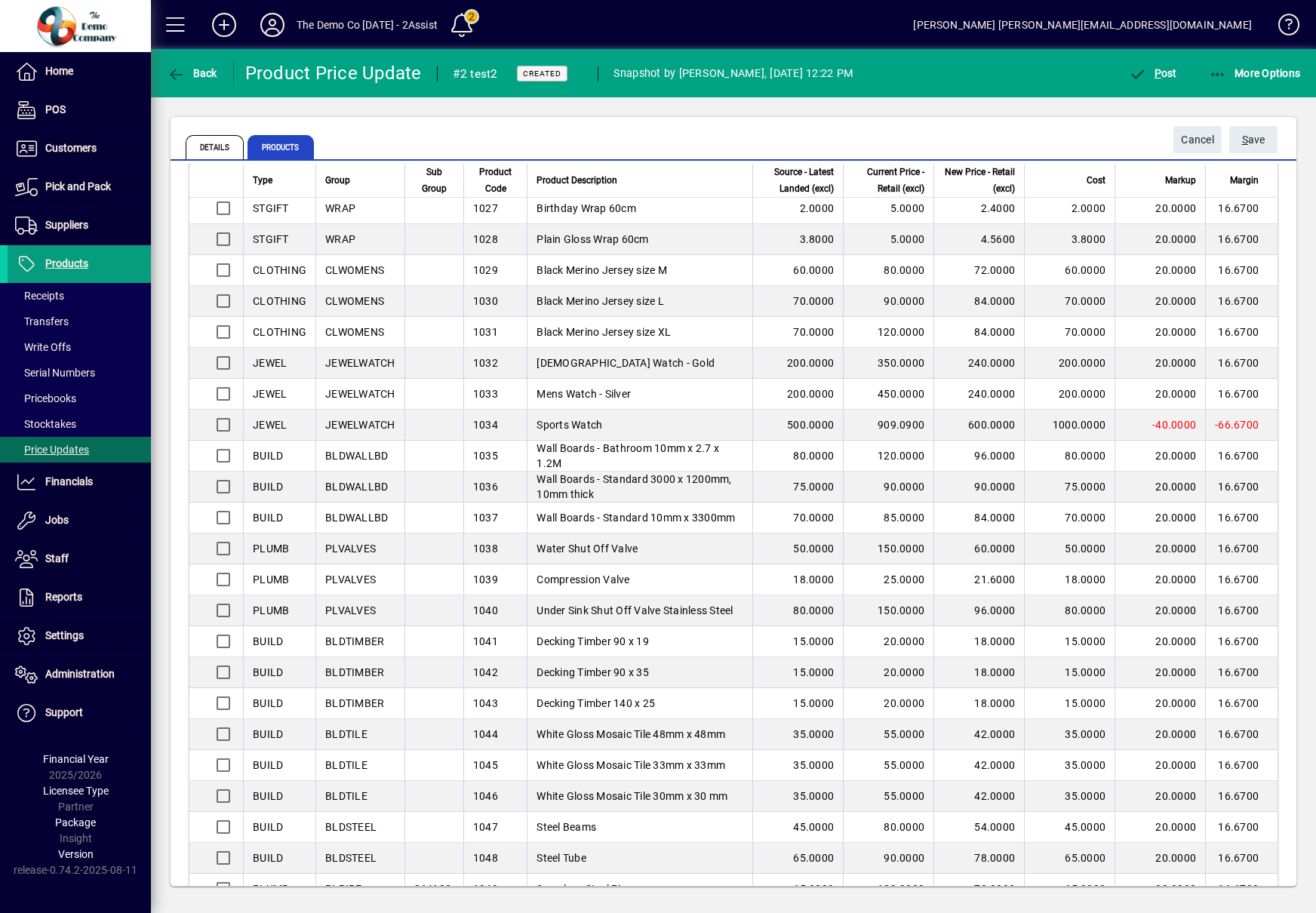
scroll to position [402, 0]
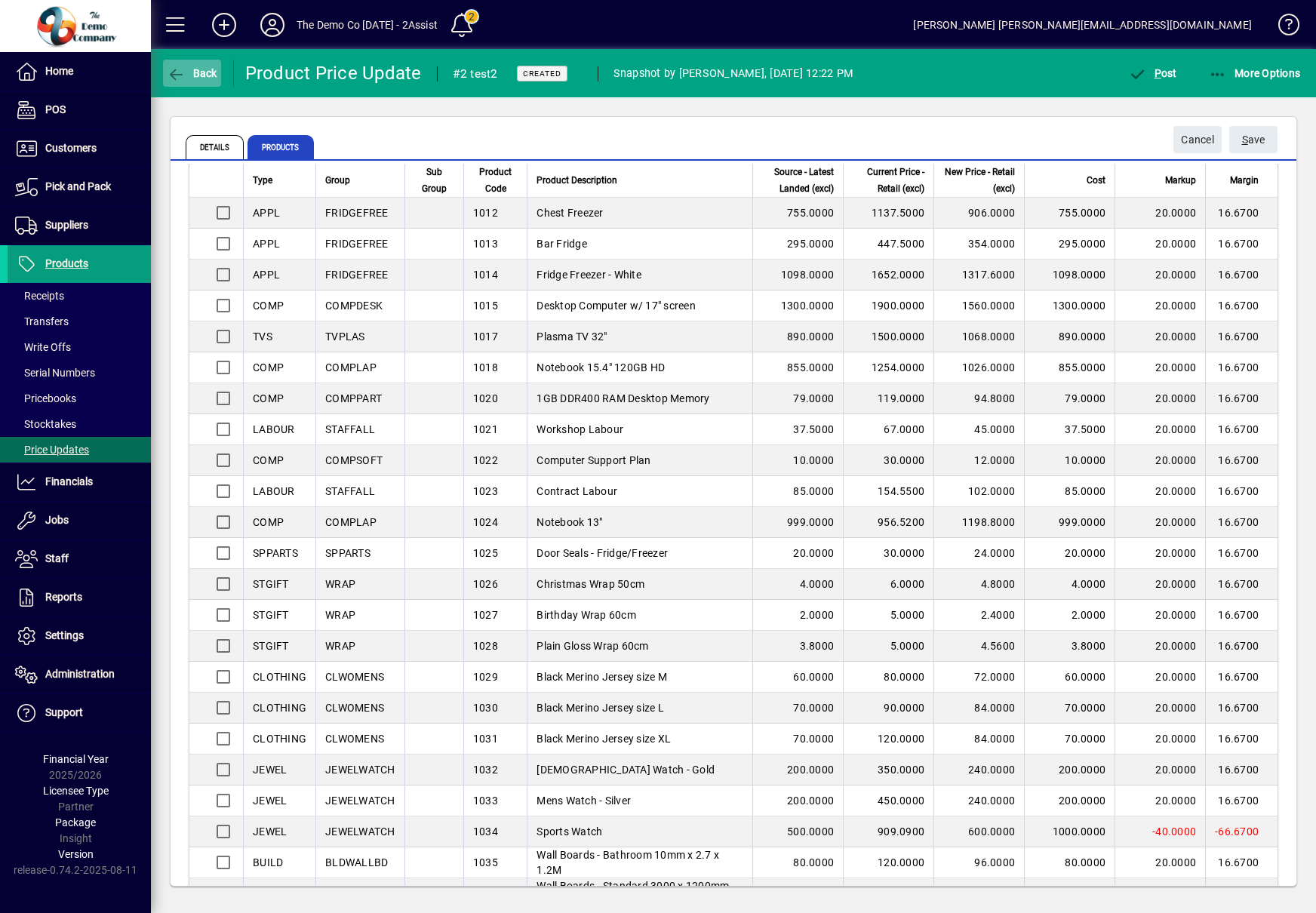
click at [193, 77] on span "Back" at bounding box center [191, 73] width 50 height 12
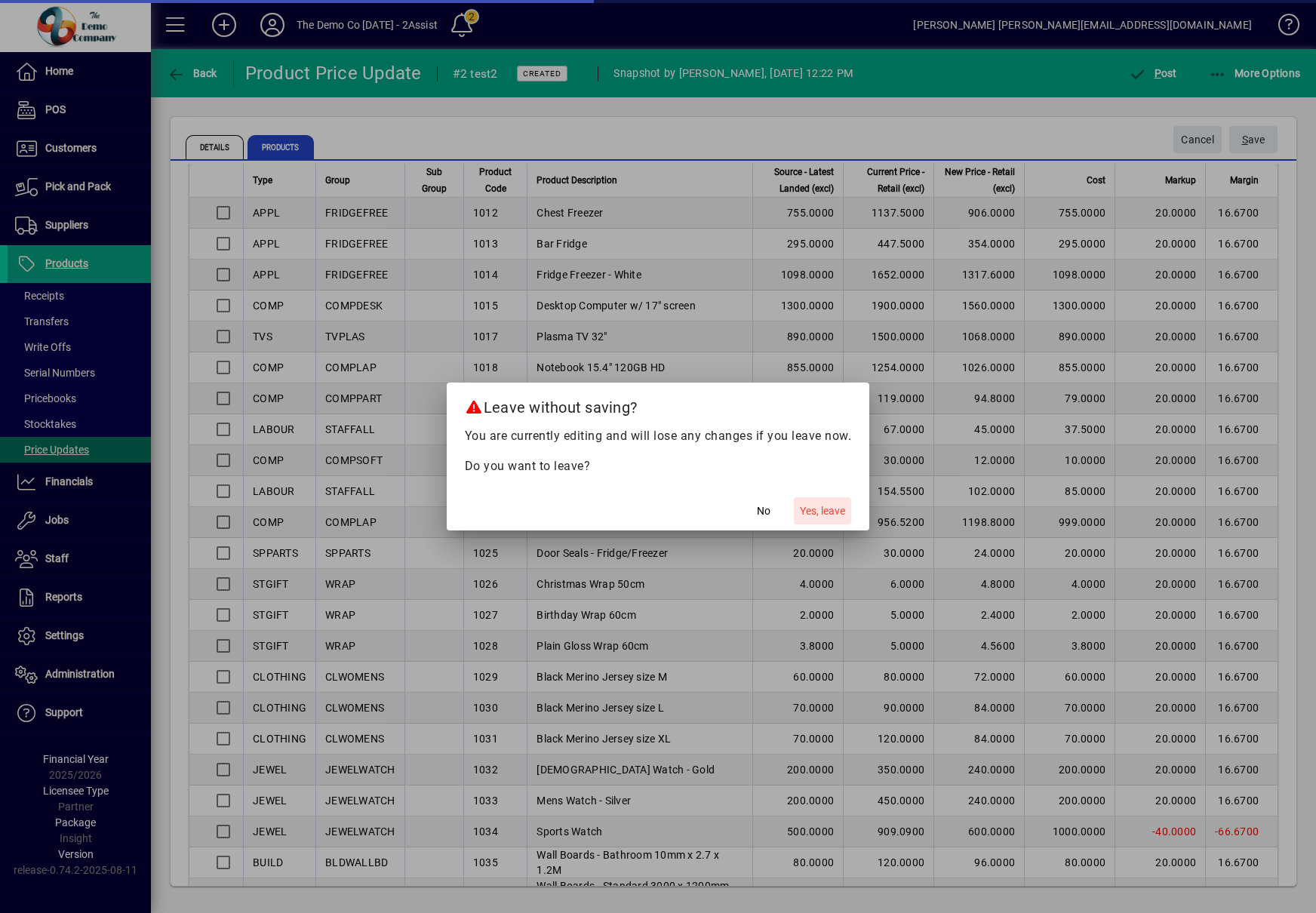
click at [822, 506] on span "Yes, leave" at bounding box center [822, 511] width 45 height 16
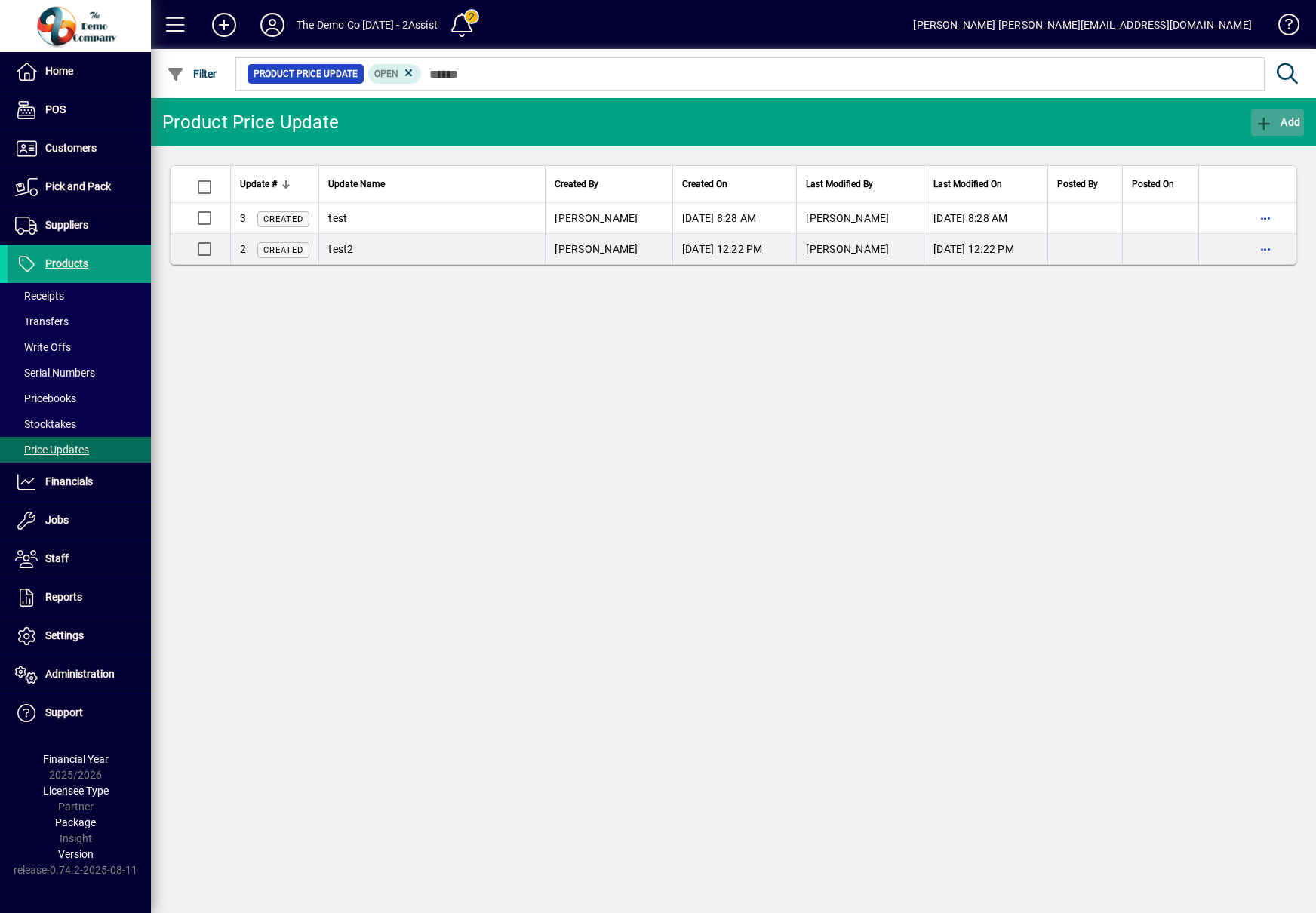
click at [1277, 120] on span "Add" at bounding box center [1277, 122] width 45 height 12
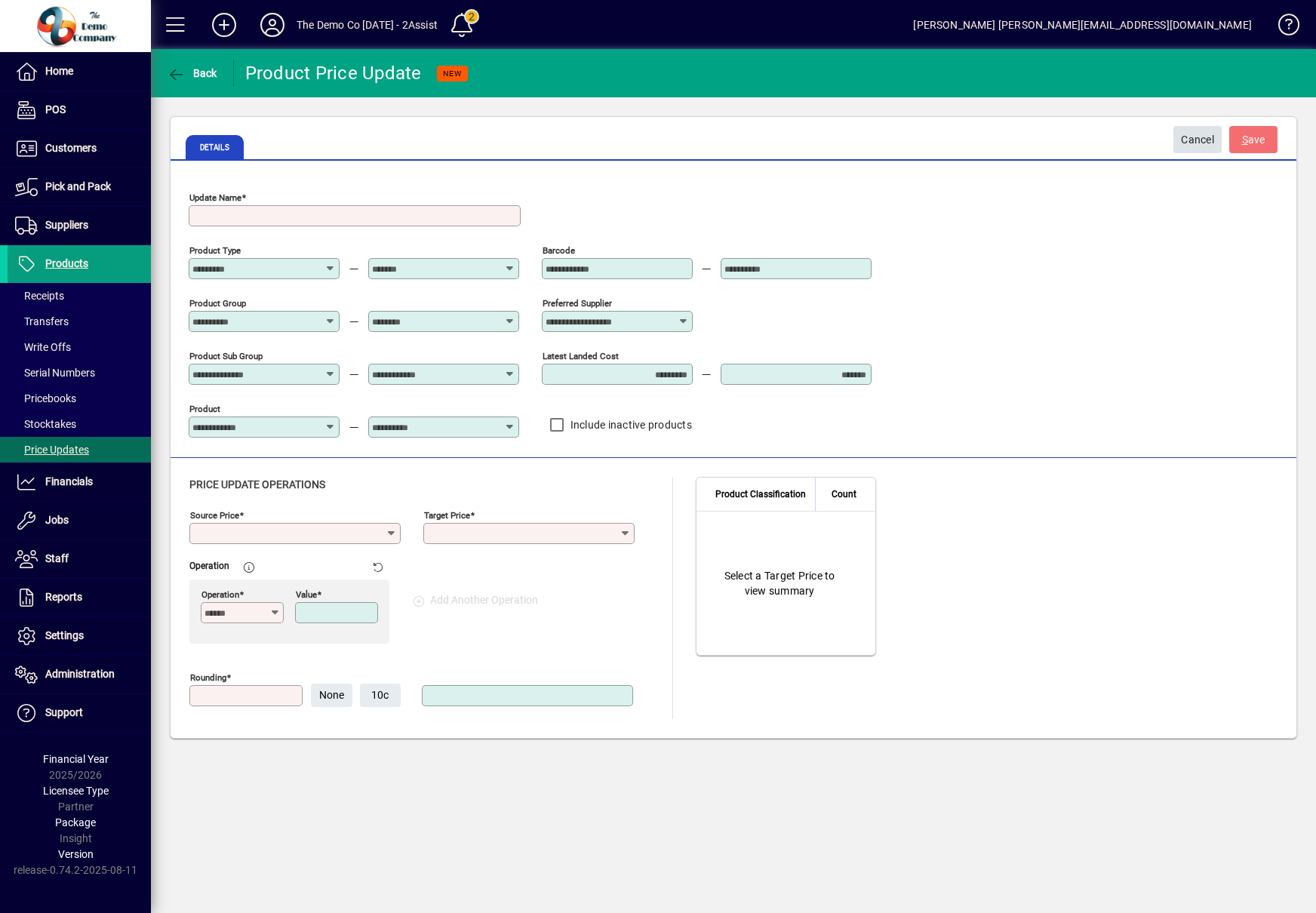
click at [1204, 144] on span "Cancel" at bounding box center [1197, 140] width 33 height 25
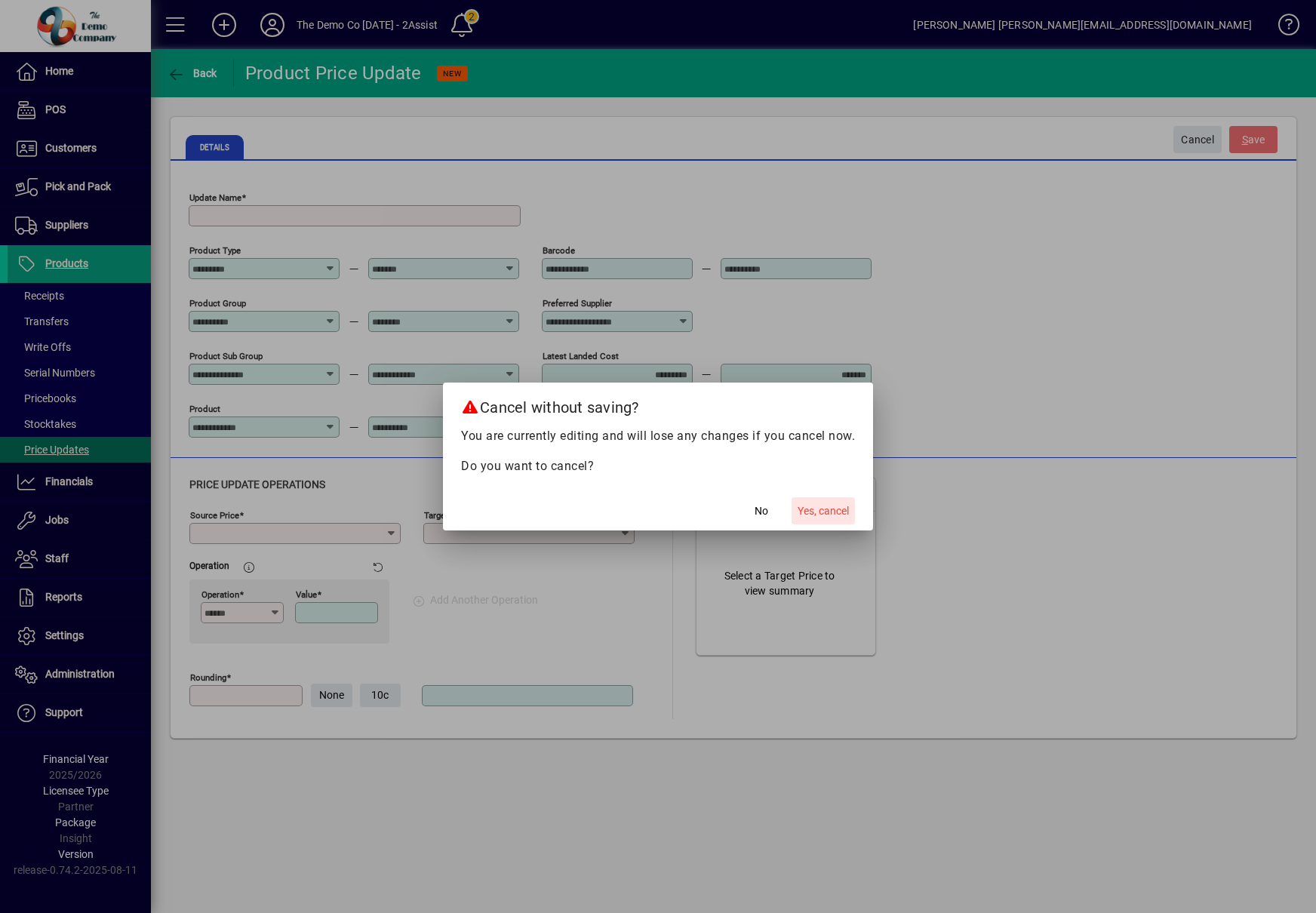
click at [808, 516] on span "Yes, cancel" at bounding box center [823, 511] width 51 height 16
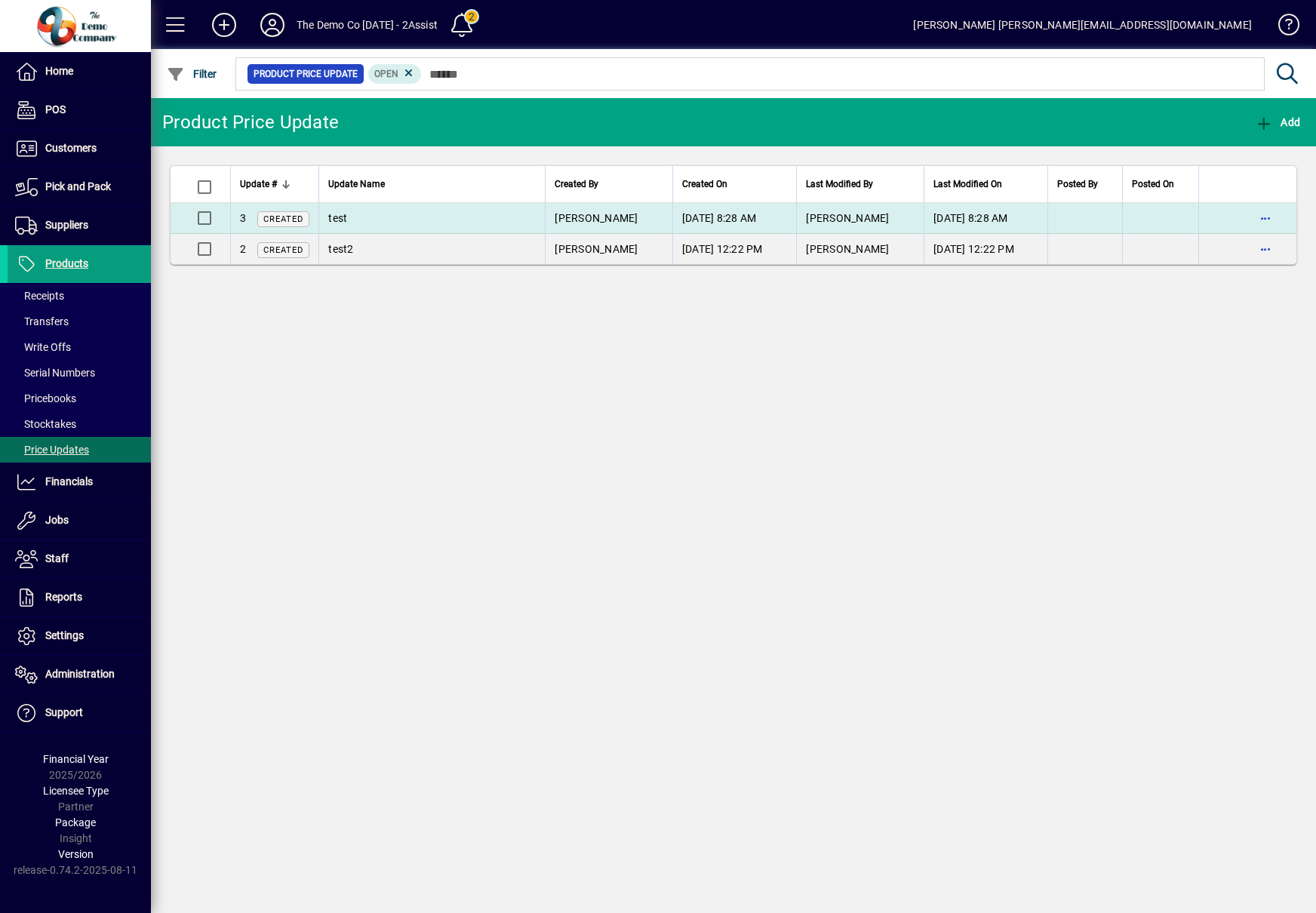
click at [384, 220] on td "test" at bounding box center [431, 218] width 227 height 31
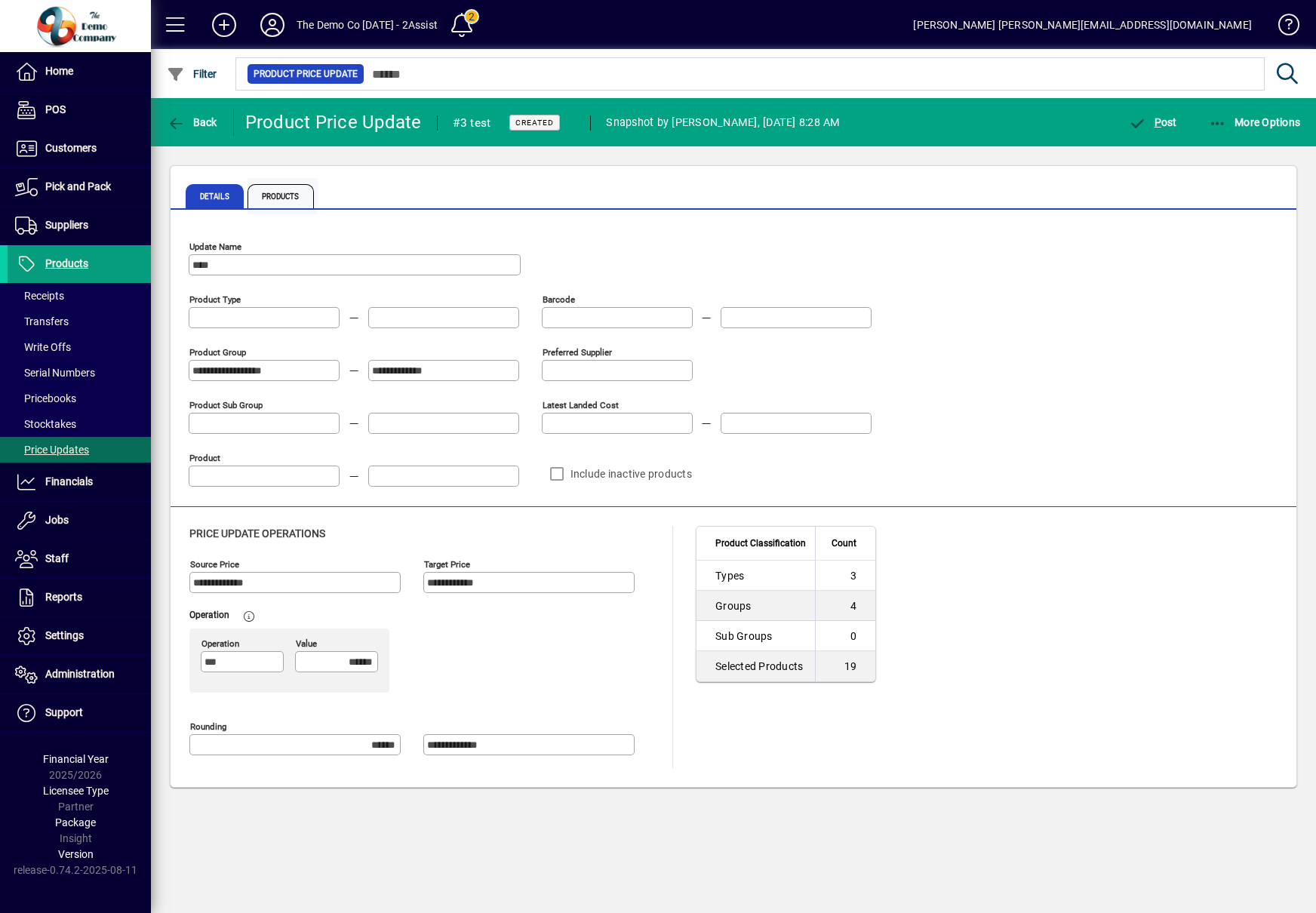
click at [284, 204] on span "Products" at bounding box center [280, 196] width 66 height 24
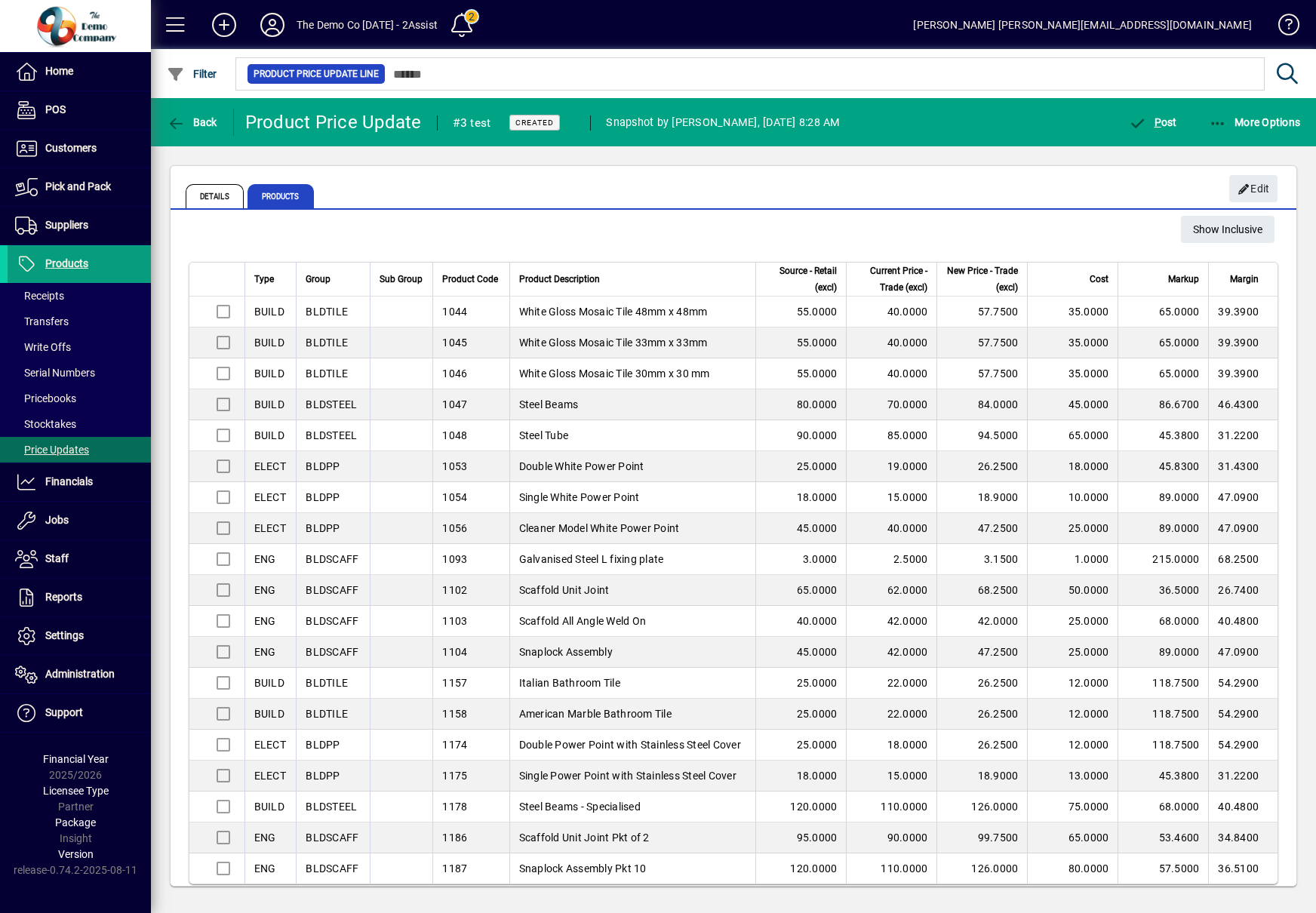
scroll to position [16, 0]
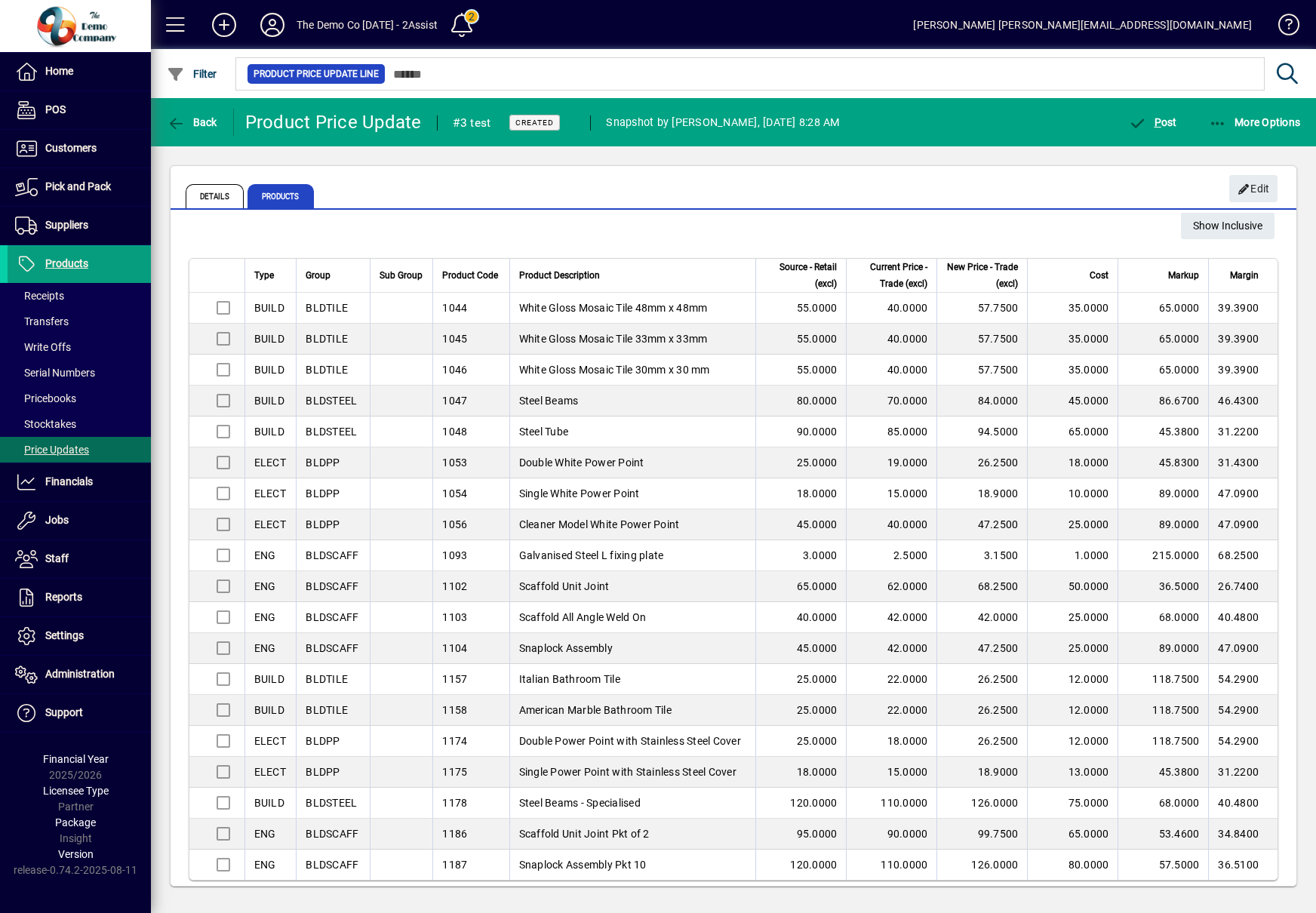
click at [1102, 482] on td "10.0000" at bounding box center [1072, 494] width 91 height 31
click at [1133, 487] on div "89.0000" at bounding box center [1163, 493] width 72 height 15
click at [1137, 498] on div "89.0000" at bounding box center [1163, 493] width 72 height 15
click at [1135, 533] on td "89.0000" at bounding box center [1163, 525] width 91 height 31
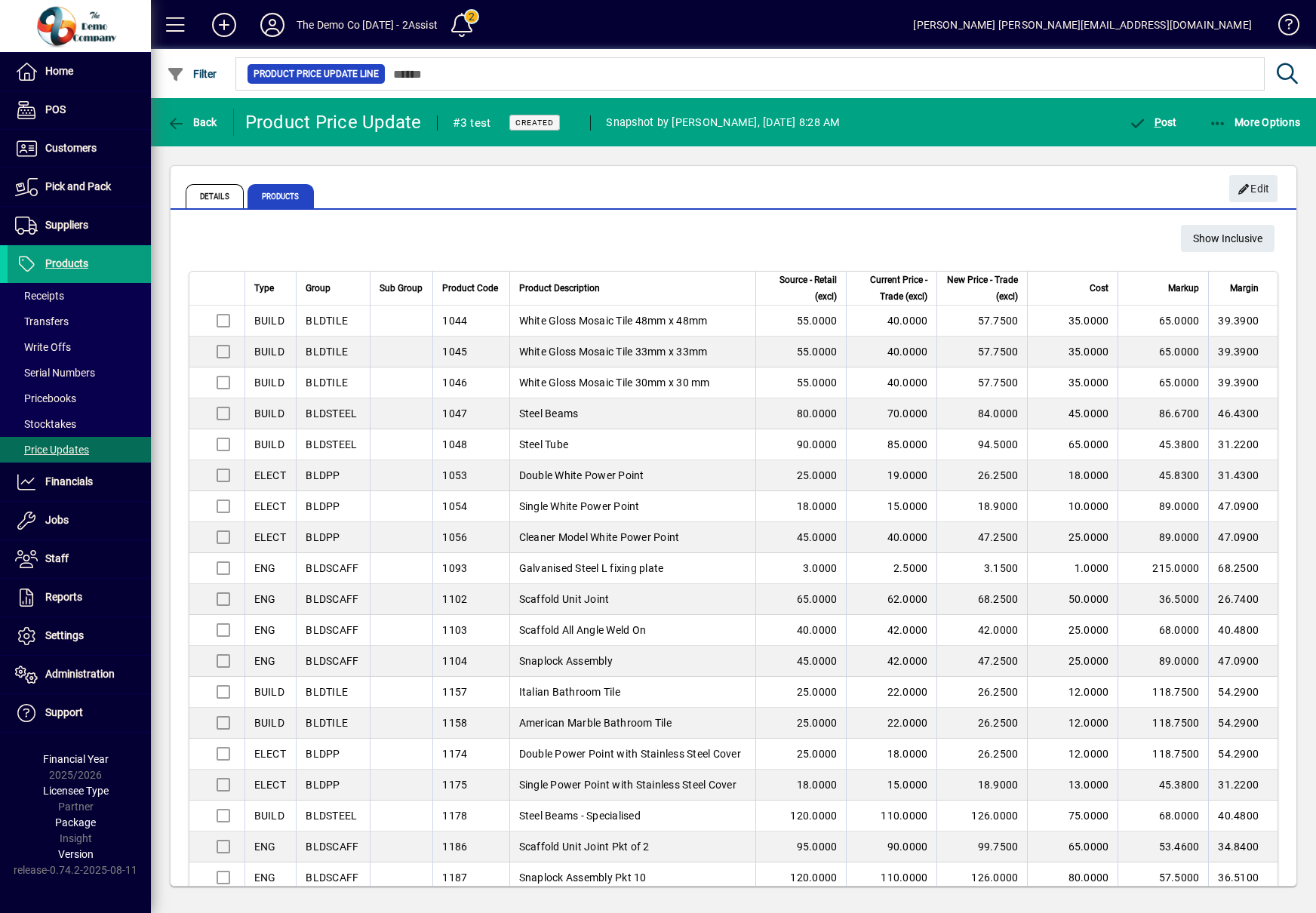
scroll to position [0, 0]
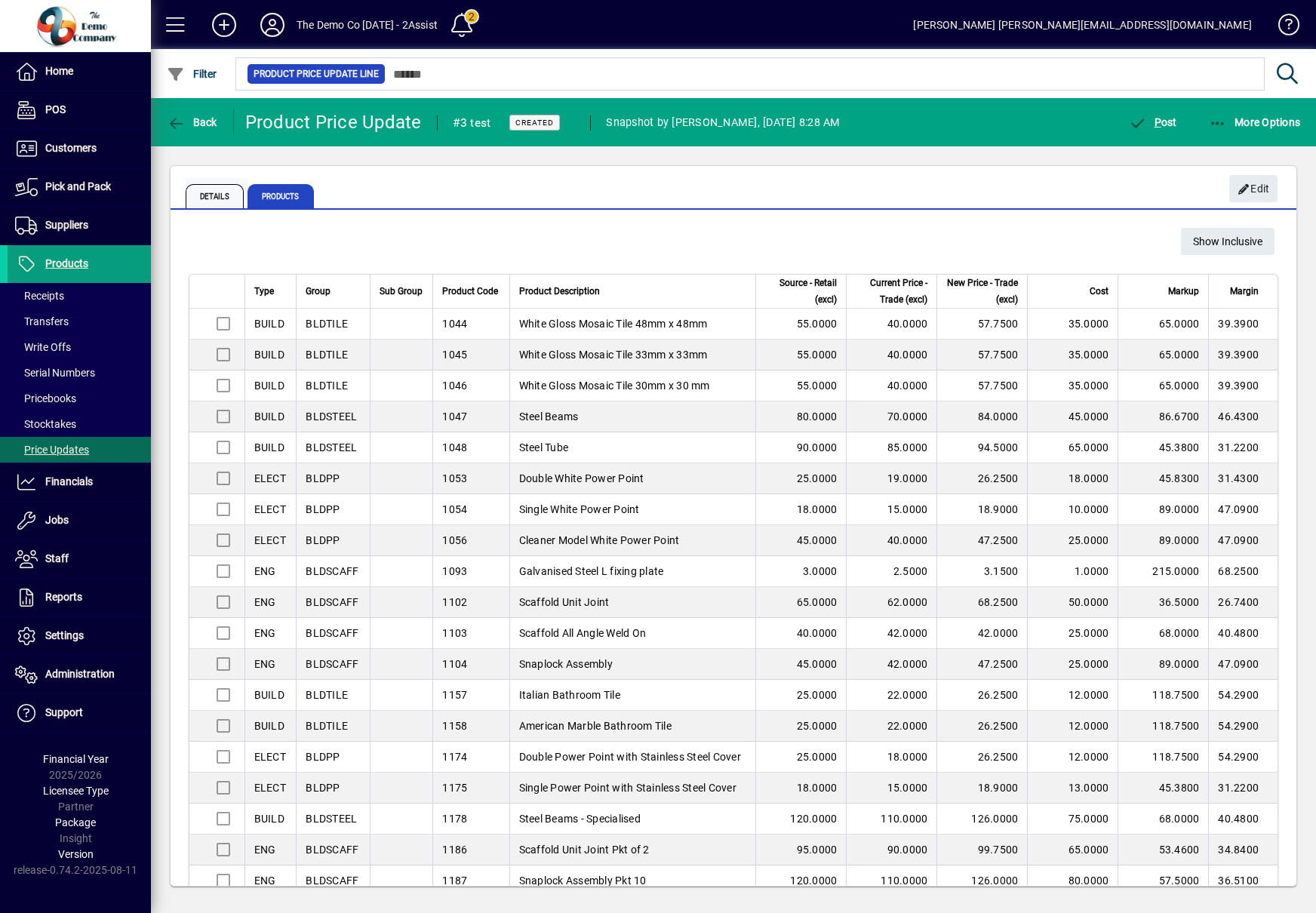
click at [222, 191] on span "Details" at bounding box center [215, 196] width 58 height 24
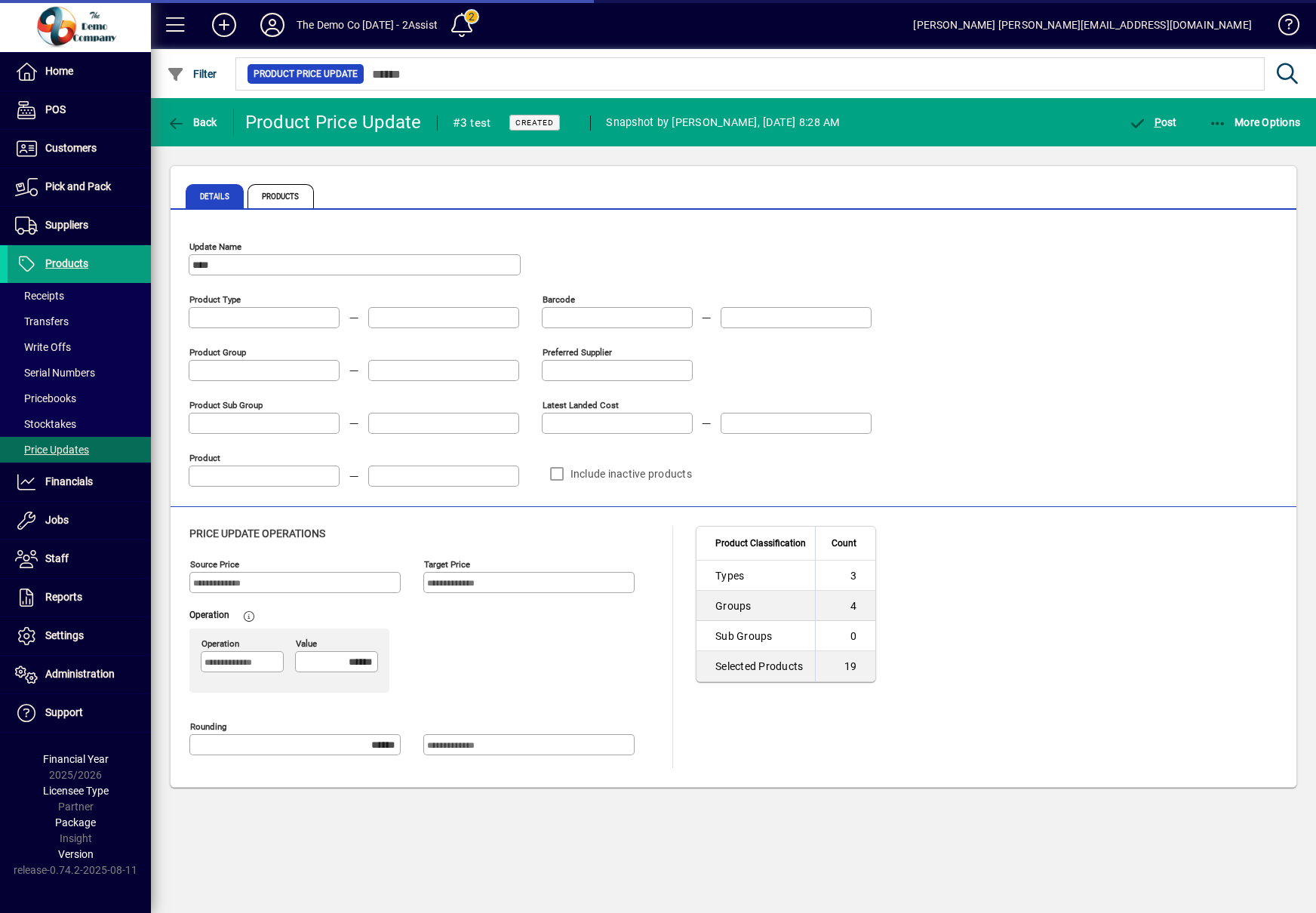
type input "**********"
type input "***"
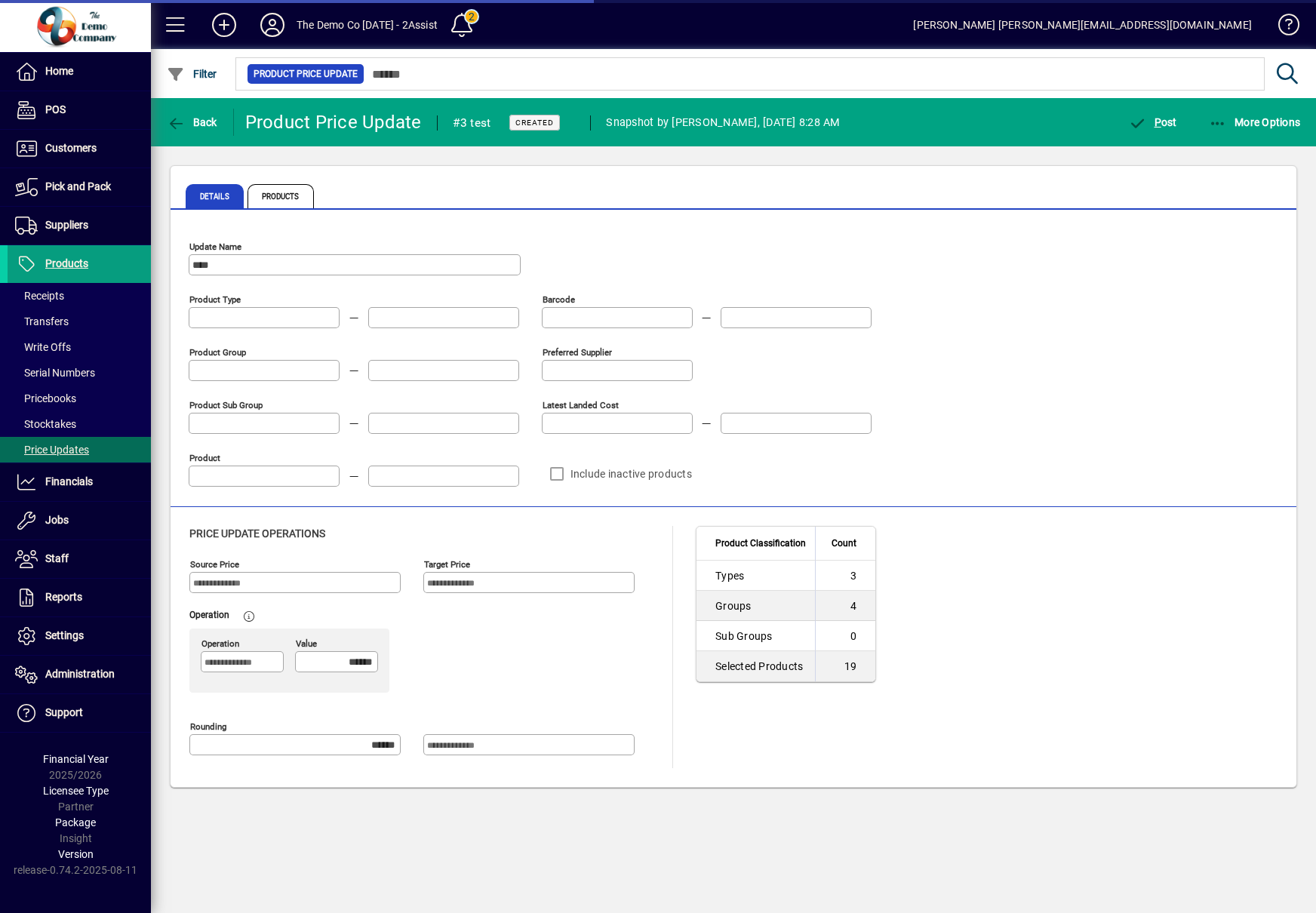
type input "**********"
click at [179, 124] on icon "button" at bounding box center [176, 124] width 19 height 15
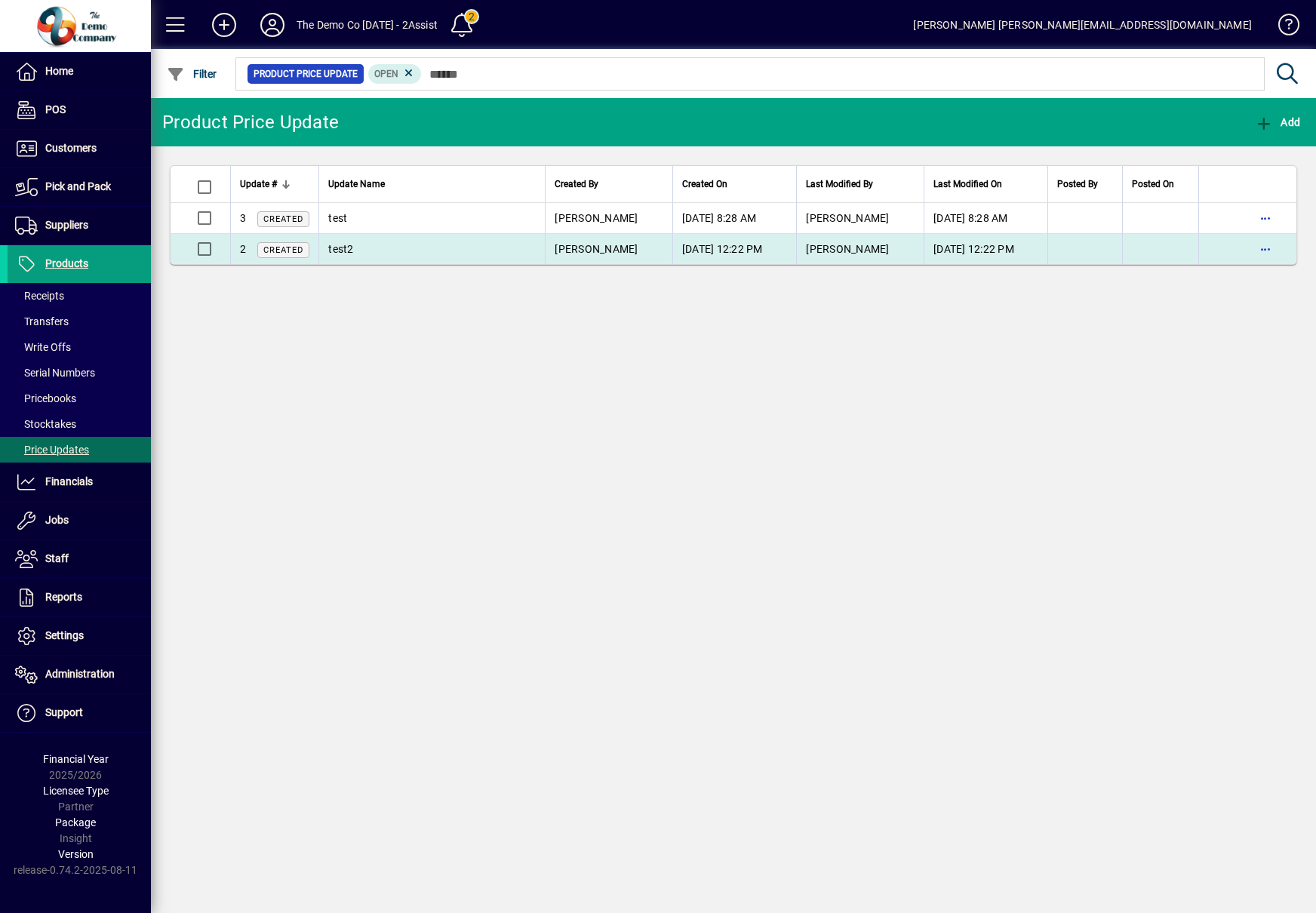
click at [408, 256] on td "test2" at bounding box center [431, 249] width 227 height 30
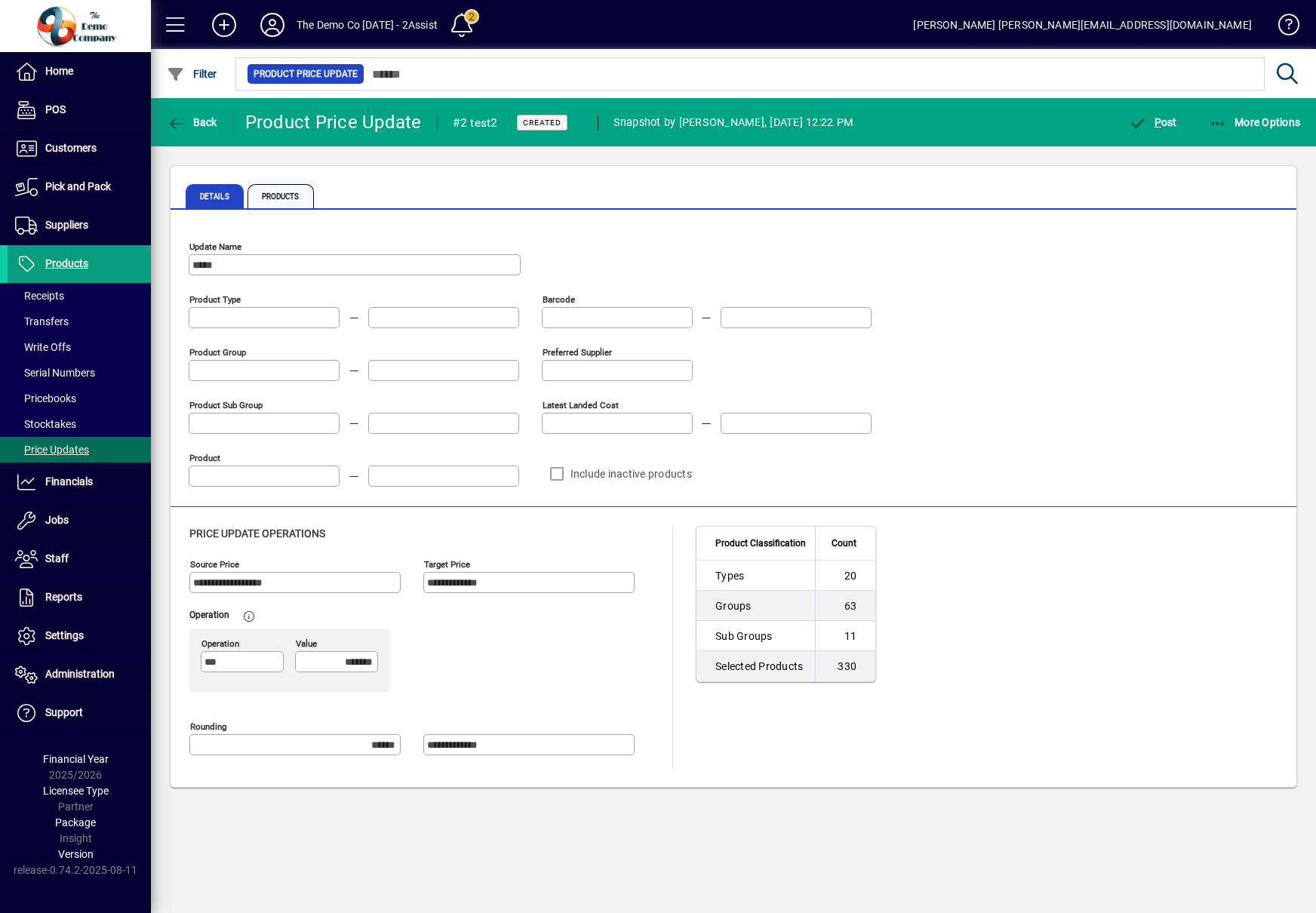
click at [278, 194] on span "Products" at bounding box center [280, 196] width 66 height 24
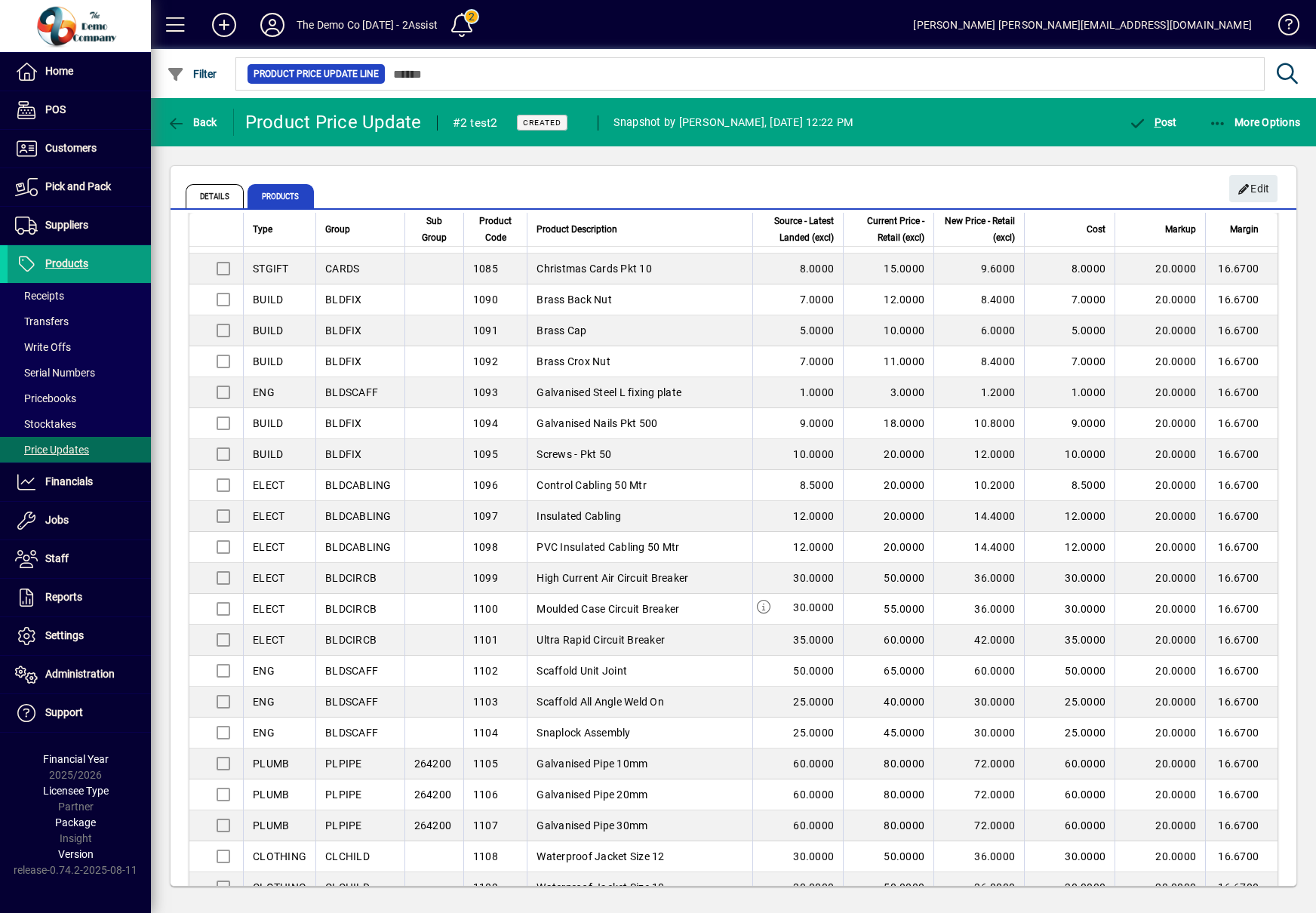
scroll to position [2556, 0]
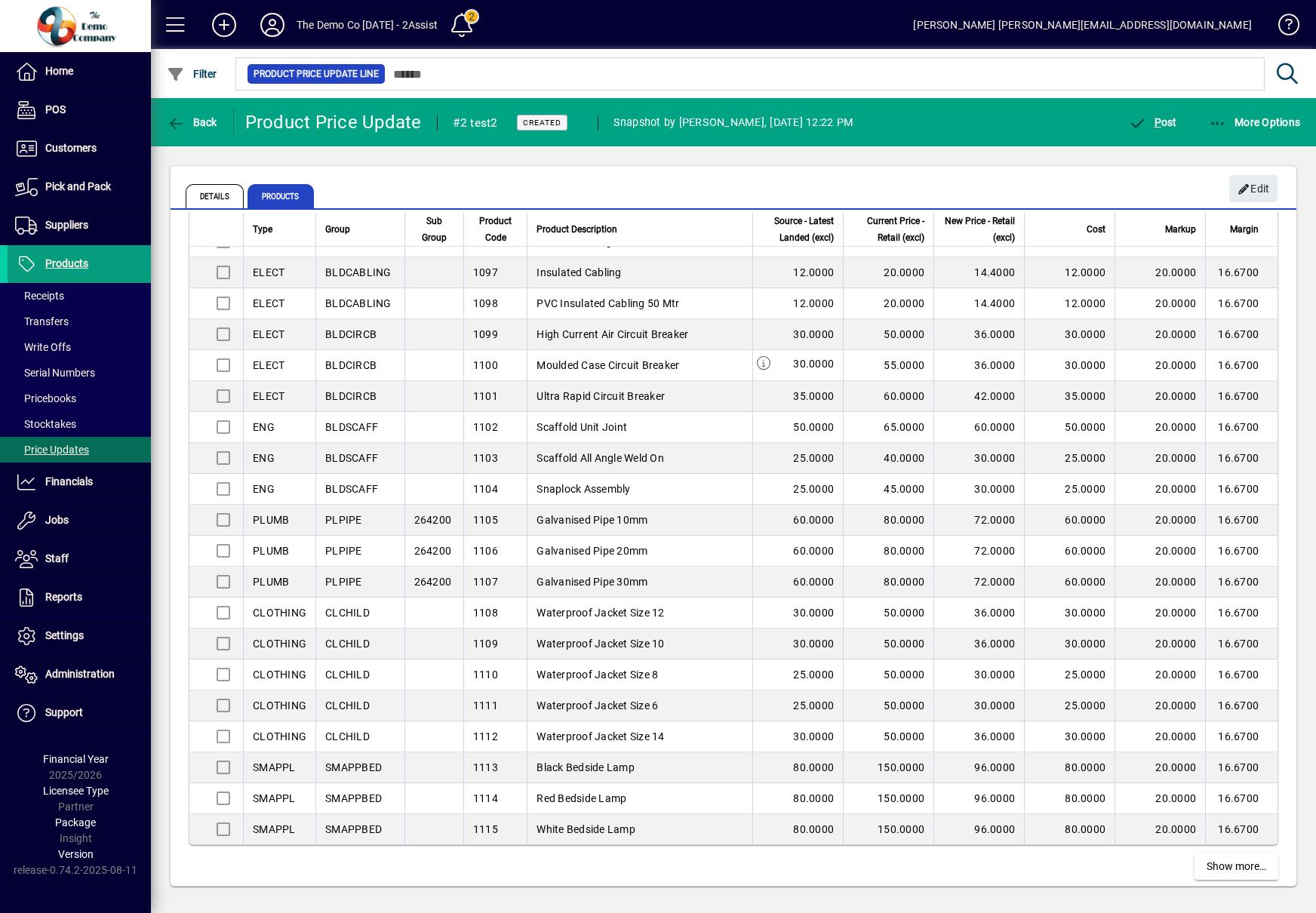
click at [1231, 118] on span "More Options" at bounding box center [1254, 122] width 92 height 12
click at [1083, 183] on div at bounding box center [658, 456] width 1316 height 913
